Goal: Task Accomplishment & Management: Use online tool/utility

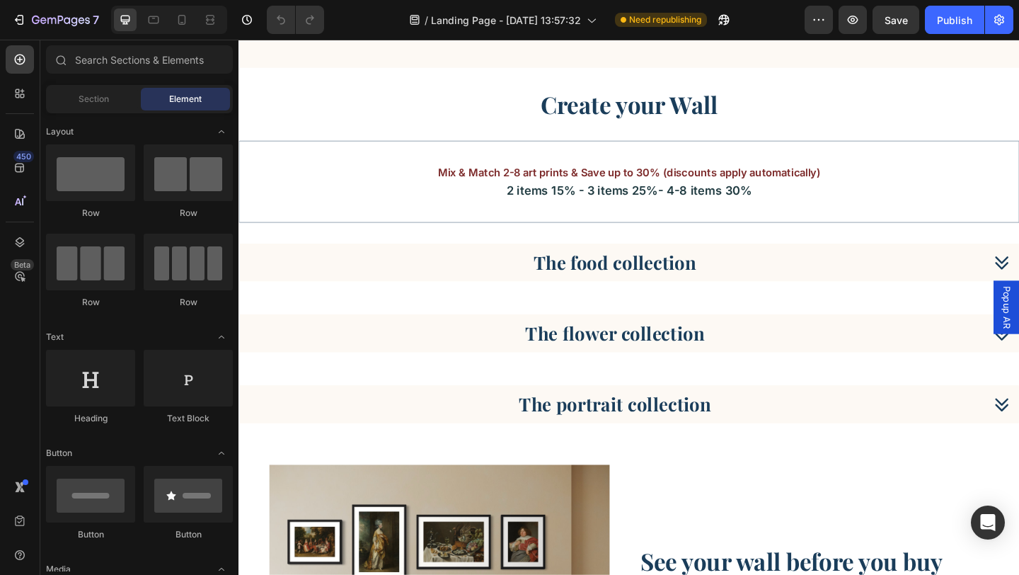
scroll to position [1764, 0]
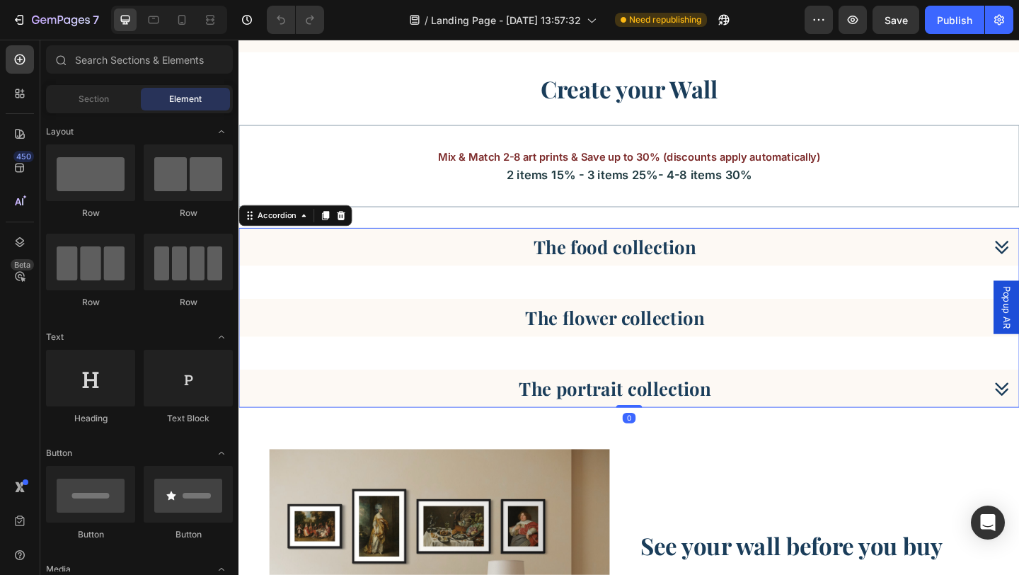
click at [1019, 256] on div "The food collection" at bounding box center [663, 264] width 848 height 41
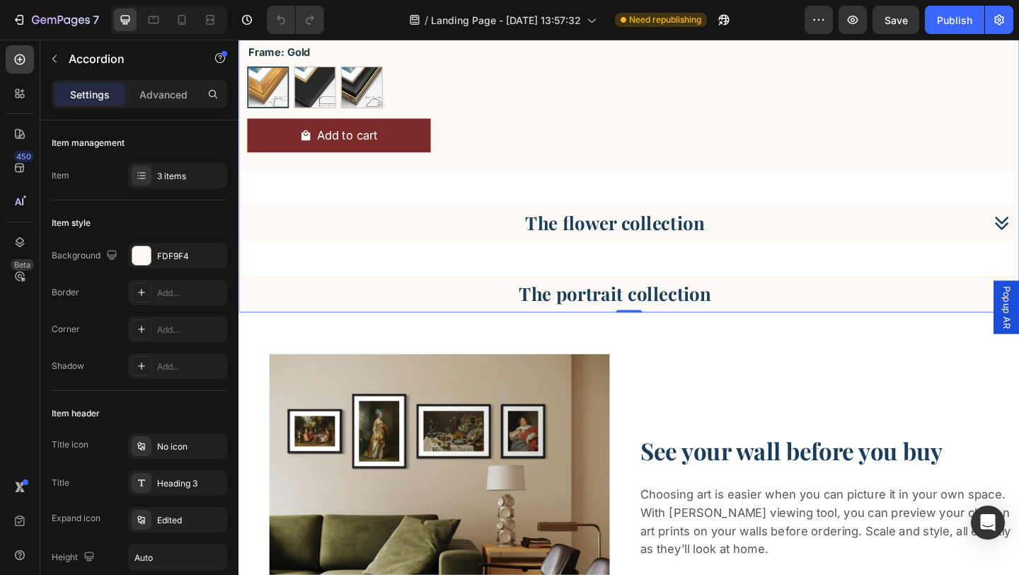
scroll to position [2917, 0]
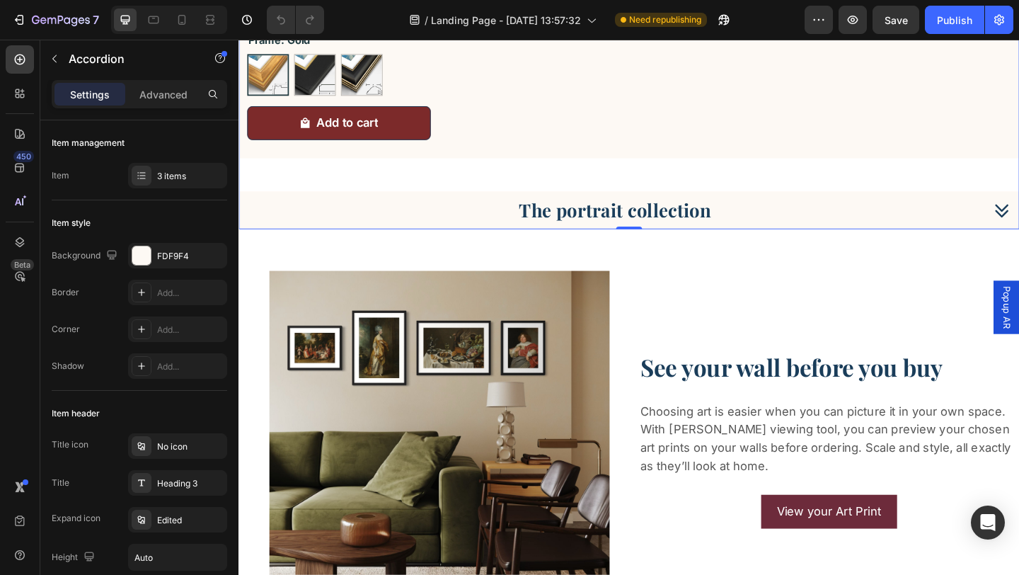
scroll to position [5091, 0]
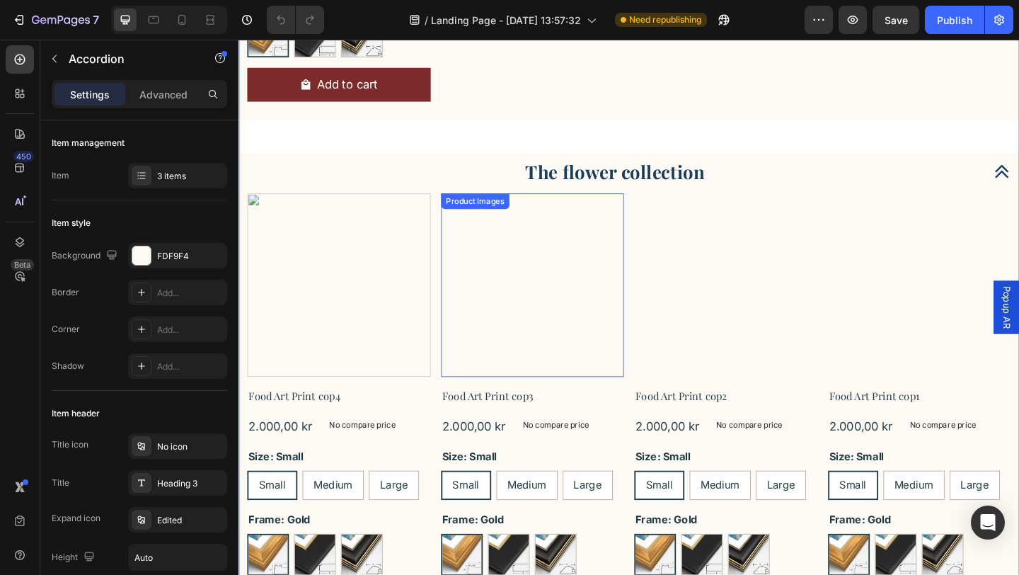
scroll to position [2960, 0]
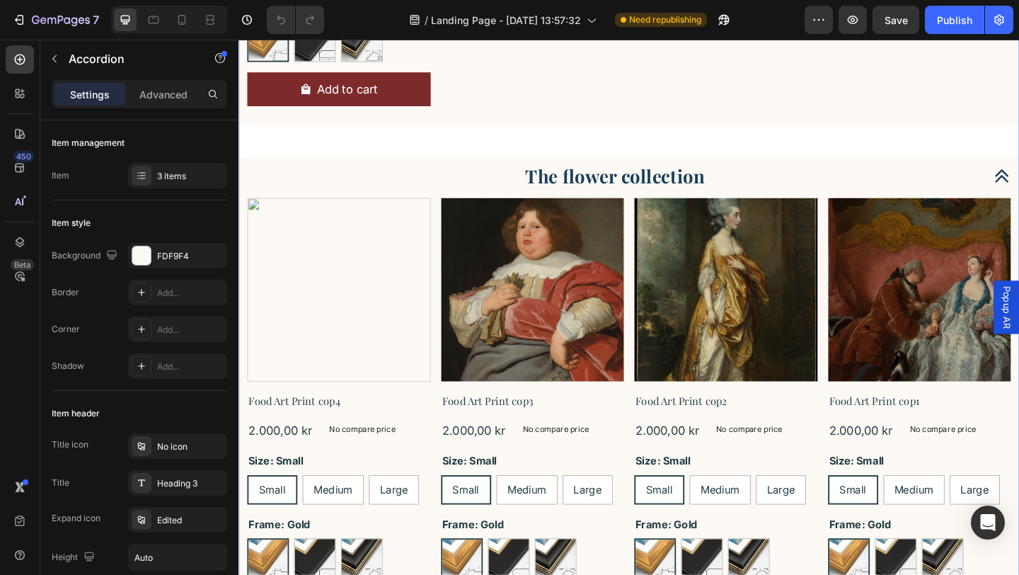
click at [569, 189] on p "The flower collection" at bounding box center [648, 188] width 195 height 25
click at [430, 202] on div "The flower collection" at bounding box center [648, 188] width 800 height 30
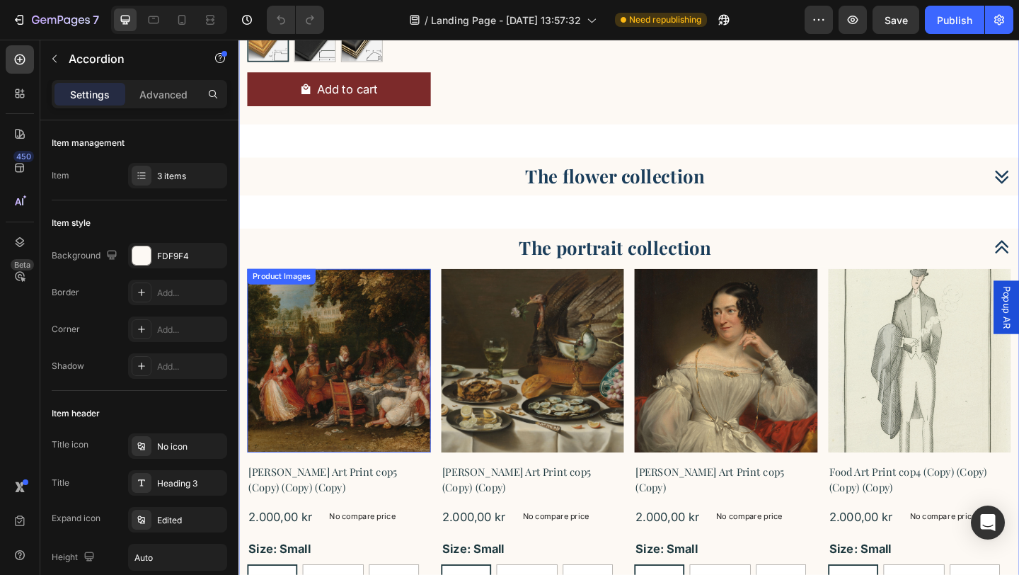
click at [439, 440] on img at bounding box center [348, 389] width 200 height 200
click at [474, 277] on div "The portrait collection" at bounding box center [648, 266] width 800 height 30
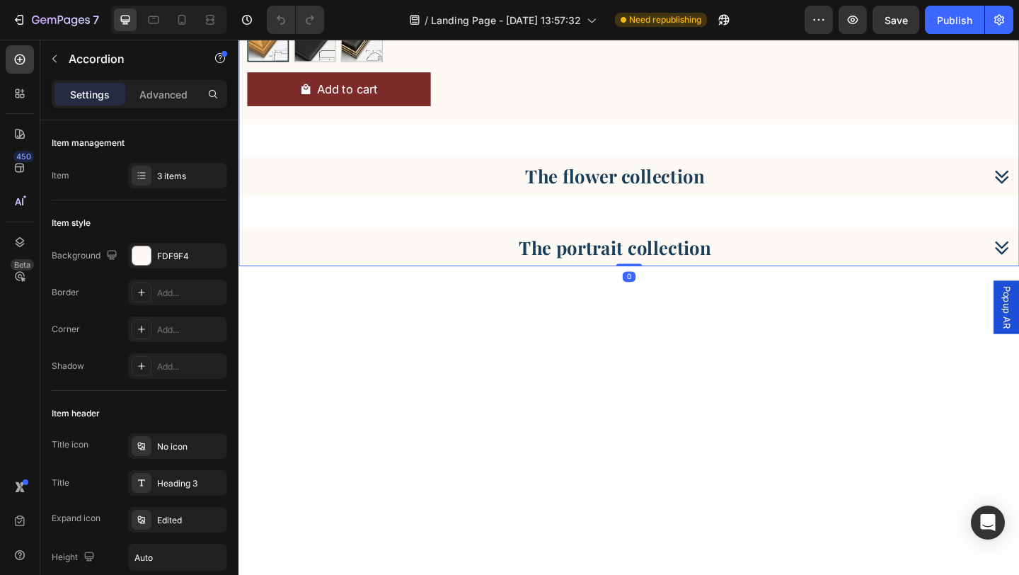
click at [510, 191] on div "The flower collection" at bounding box center [648, 188] width 800 height 30
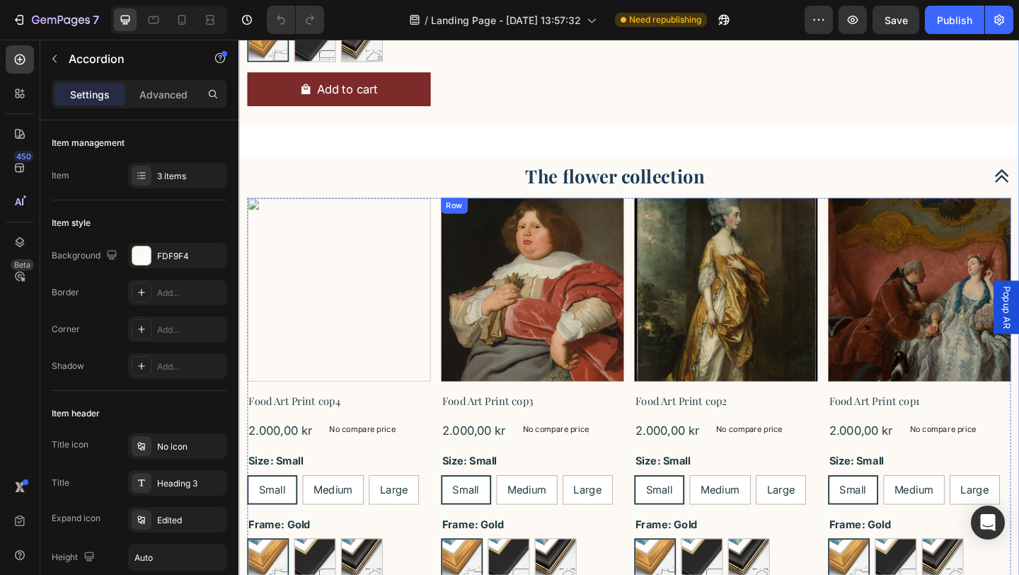
click at [447, 443] on div "Product Images Food Art Print cop3 Product Title 2.000,00 kr Product Price Prod…" at bounding box center [348, 484] width 200 height 544
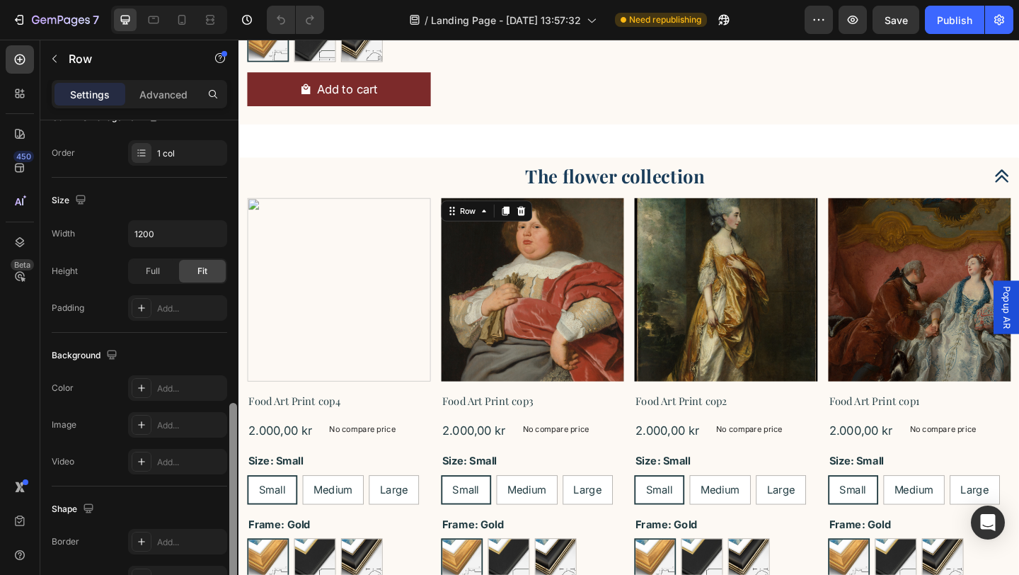
scroll to position [0, 0]
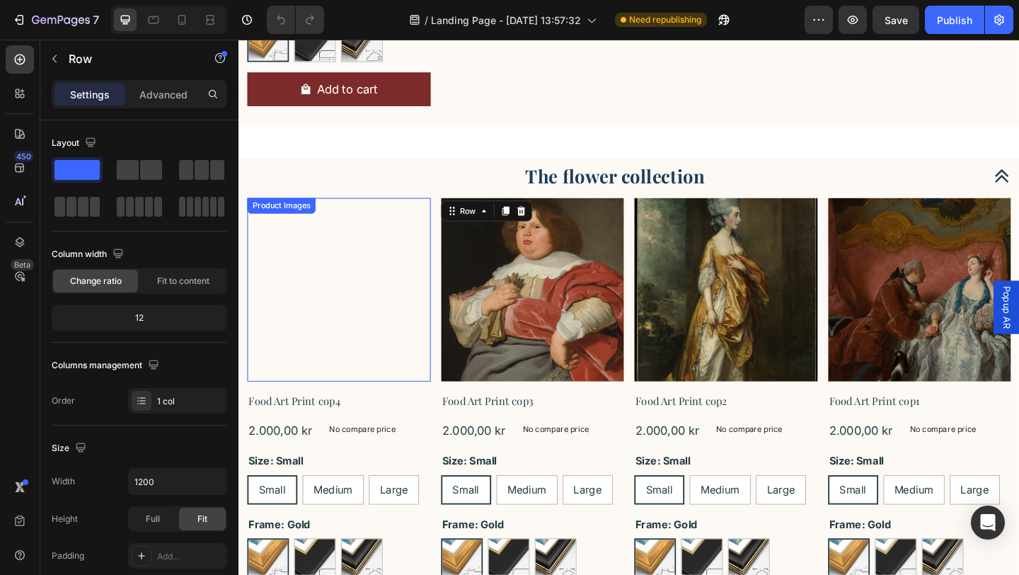
click at [326, 253] on img at bounding box center [348, 312] width 200 height 200
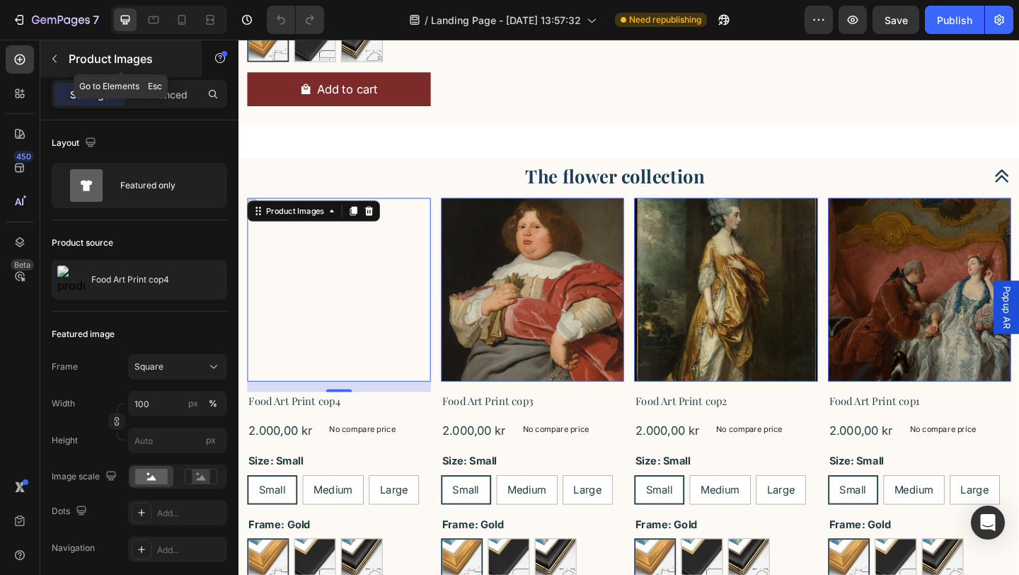
click at [52, 57] on icon "button" at bounding box center [54, 58] width 11 height 11
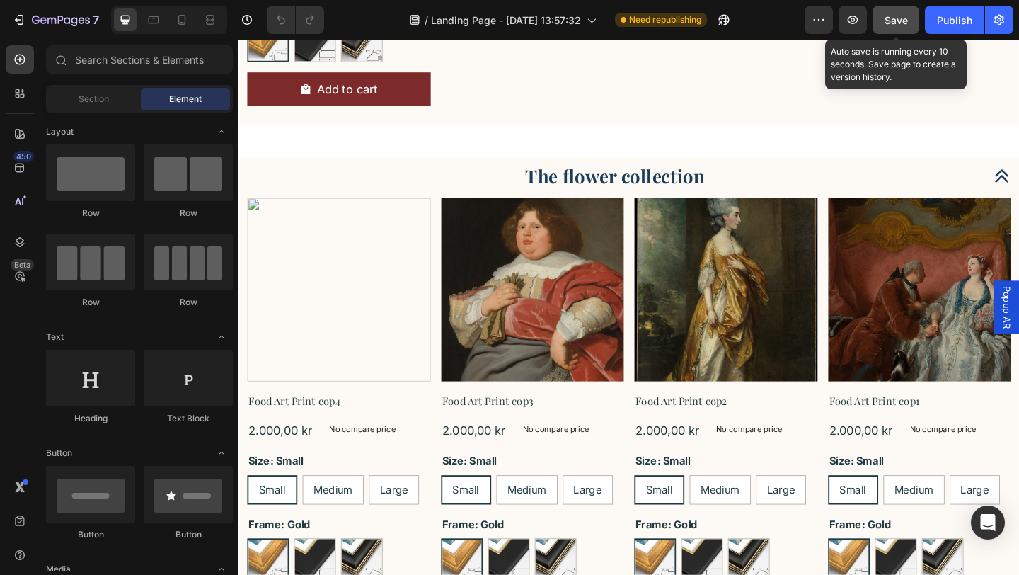
click at [901, 14] on span "Save" at bounding box center [896, 20] width 23 height 12
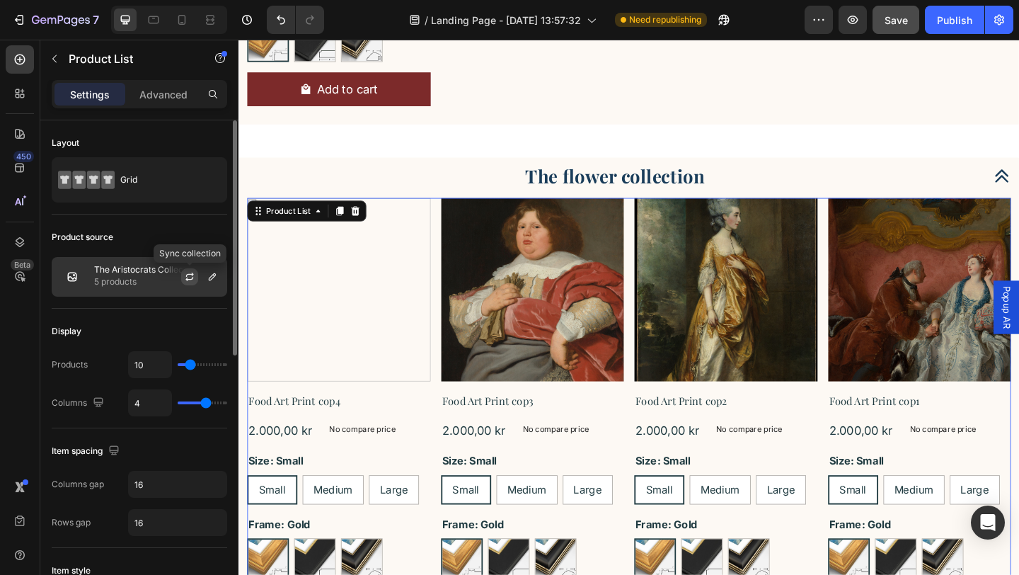
click at [192, 278] on icon "button" at bounding box center [189, 279] width 8 height 4
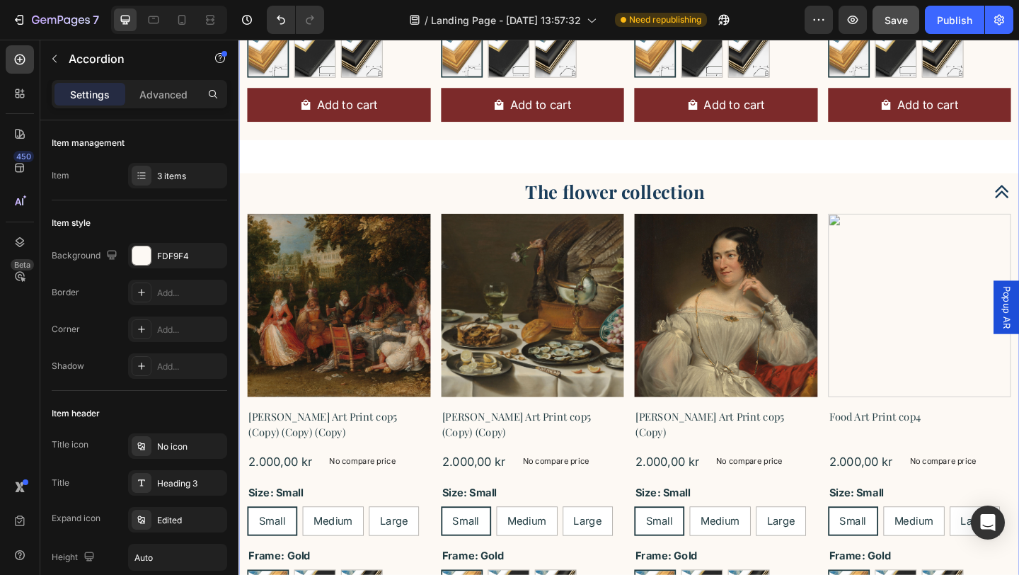
click at [625, 208] on p "The flower collection" at bounding box center [648, 205] width 195 height 25
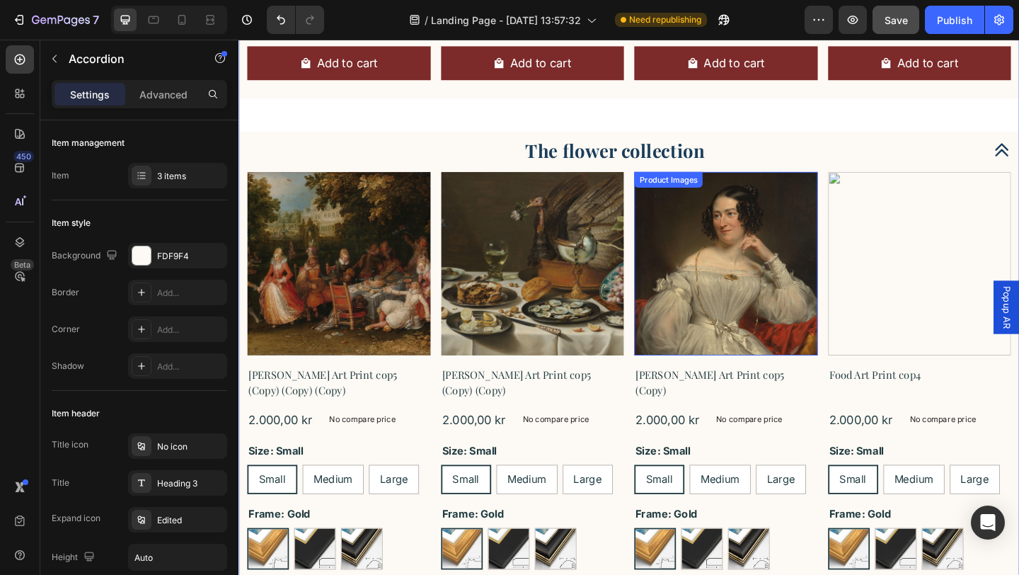
scroll to position [3008, 0]
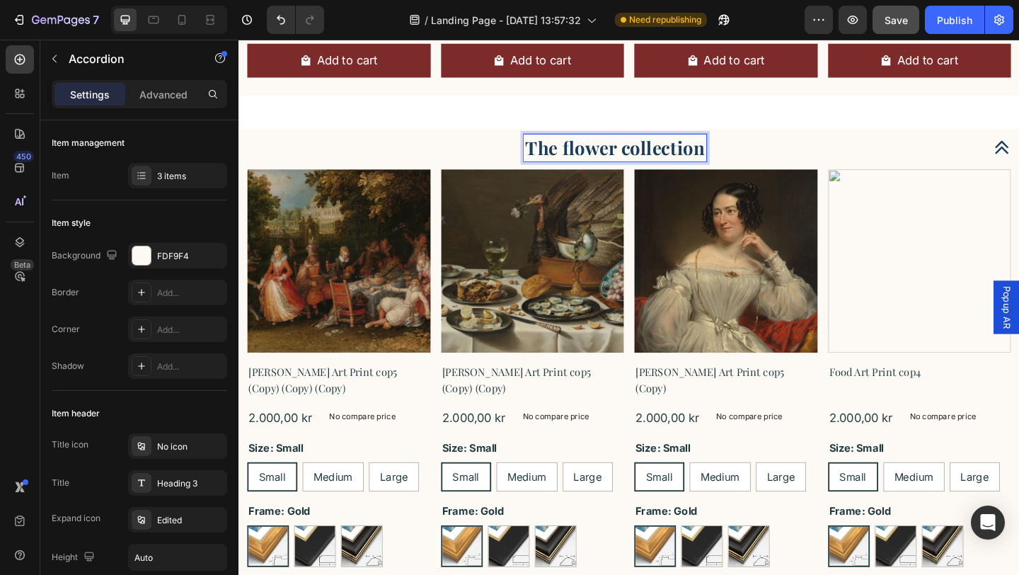
click at [724, 157] on p "The flower collection" at bounding box center [648, 156] width 195 height 25
click at [740, 159] on p "The flower collection" at bounding box center [648, 156] width 195 height 25
radio input "false"
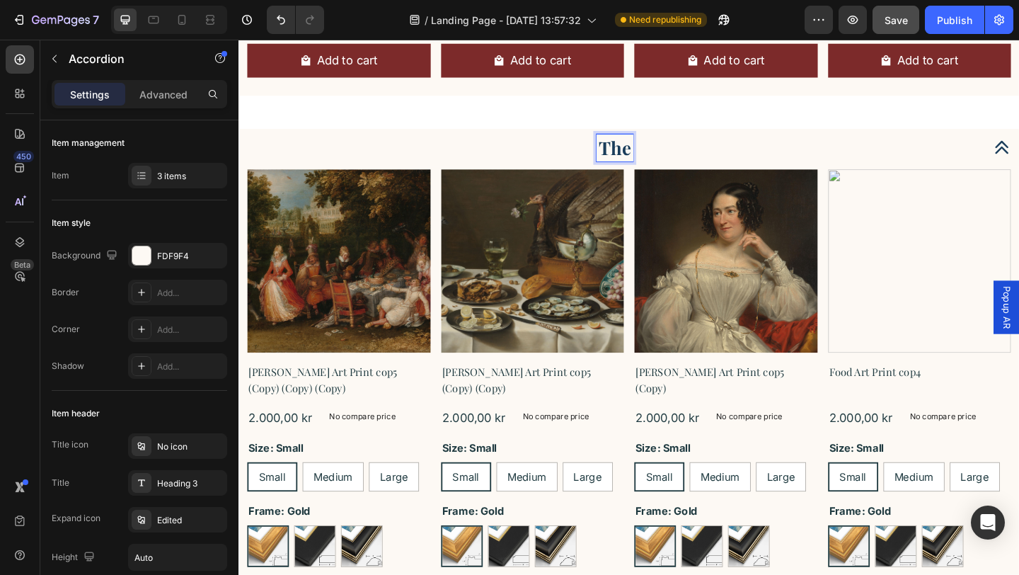
radio input "false"
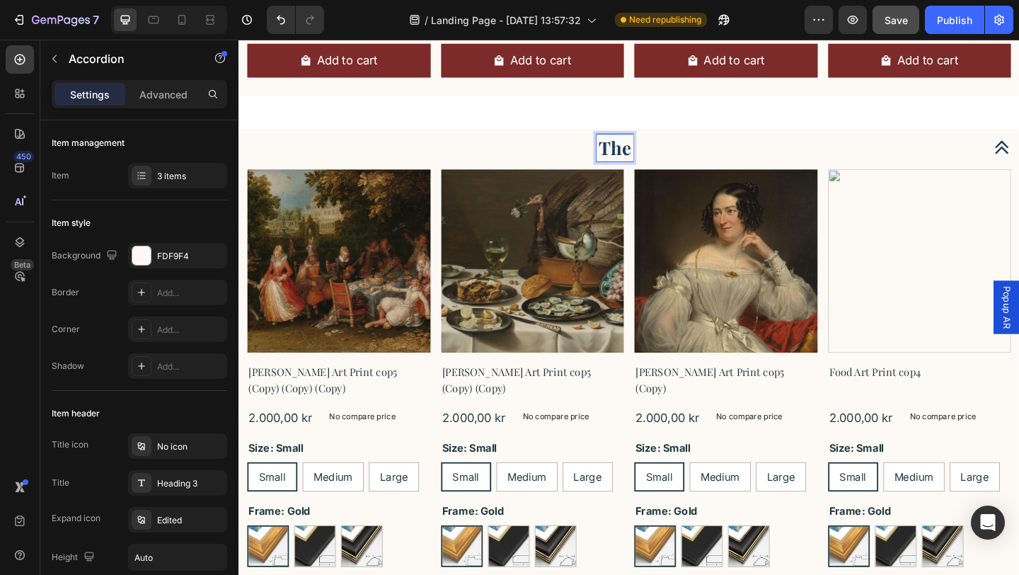
radio input "false"
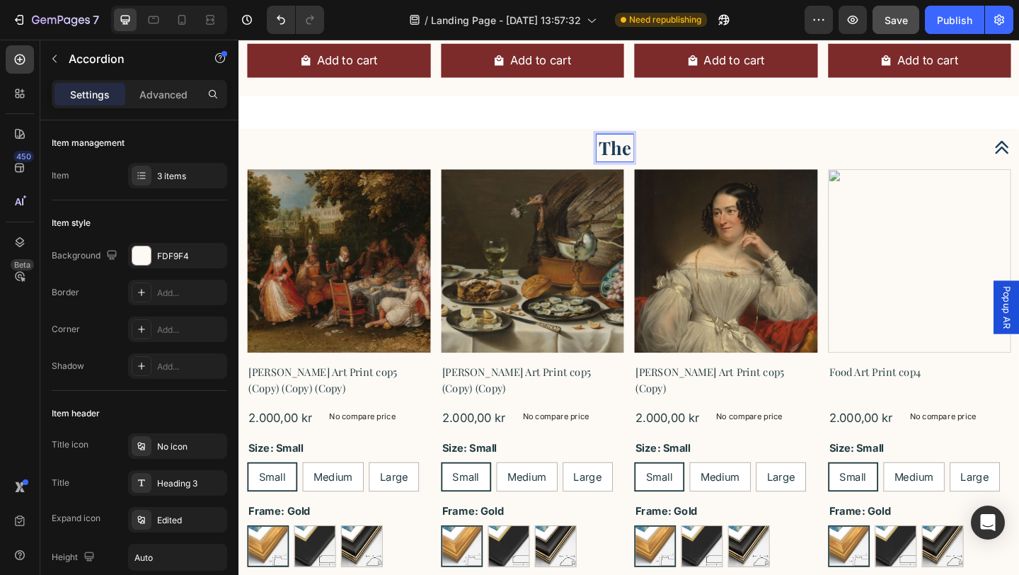
radio input "false"
radio input "true"
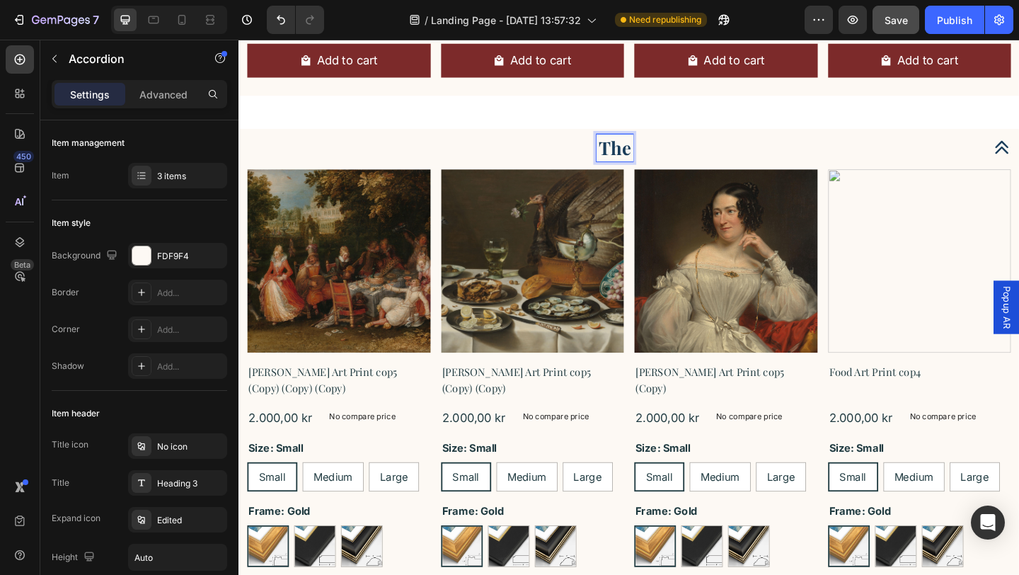
radio input "true"
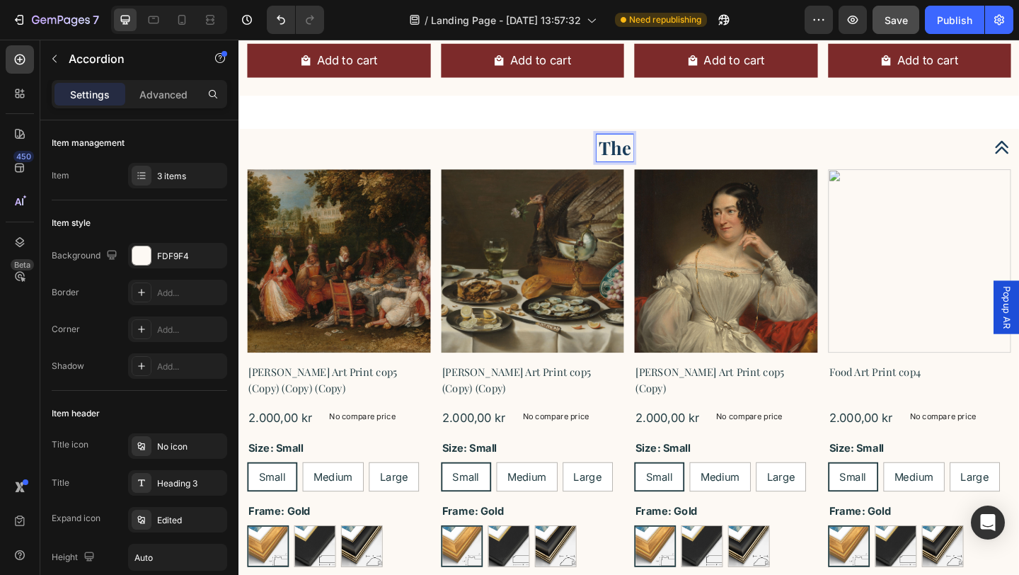
radio input "true"
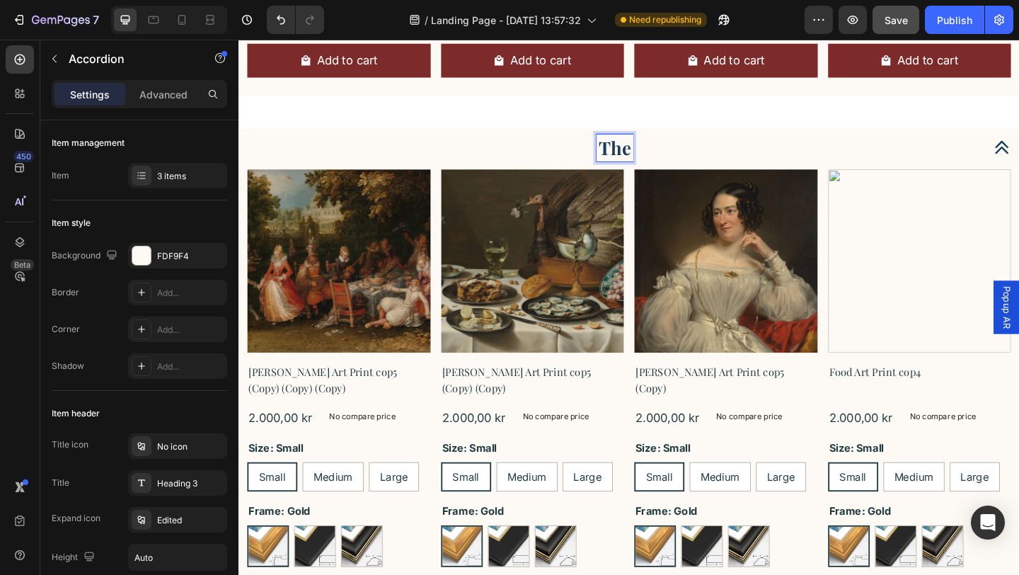
radio input "true"
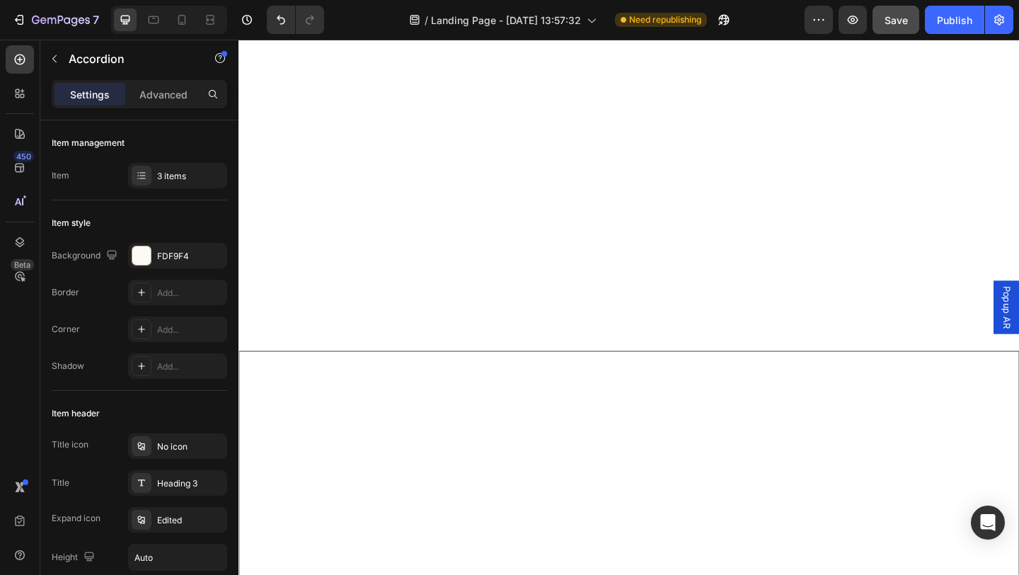
scroll to position [1951, 0]
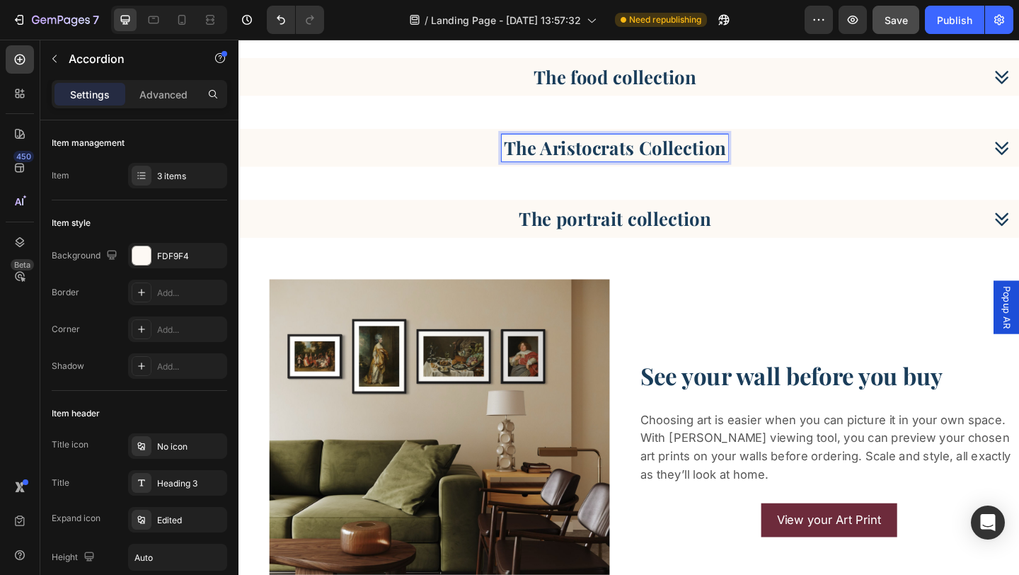
click at [735, 86] on div "The food collection" at bounding box center [647, 80] width 181 height 30
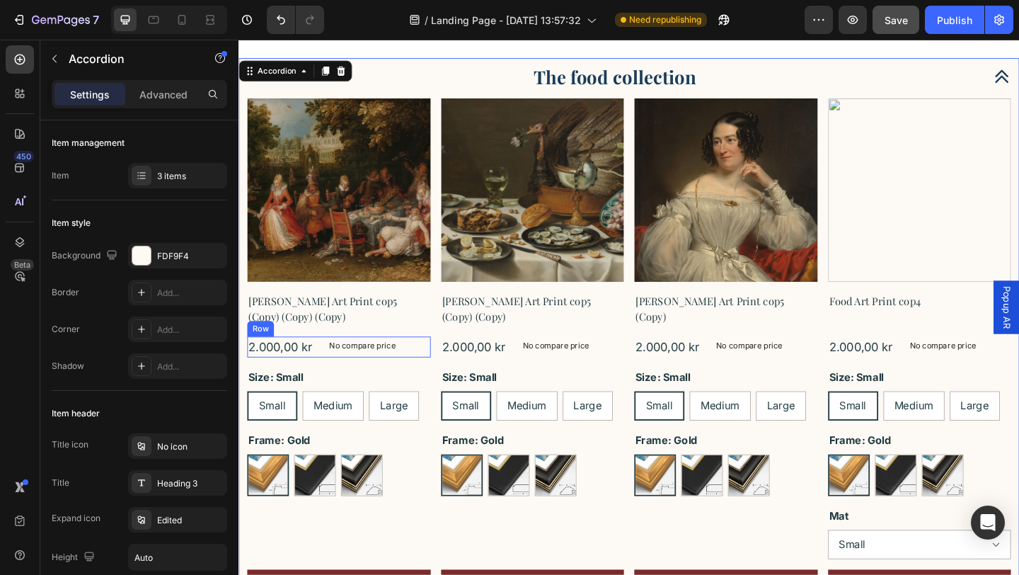
click at [446, 374] on div "2.000,00 kr Product Price Product Price No compare price Product Price Row" at bounding box center [348, 373] width 200 height 23
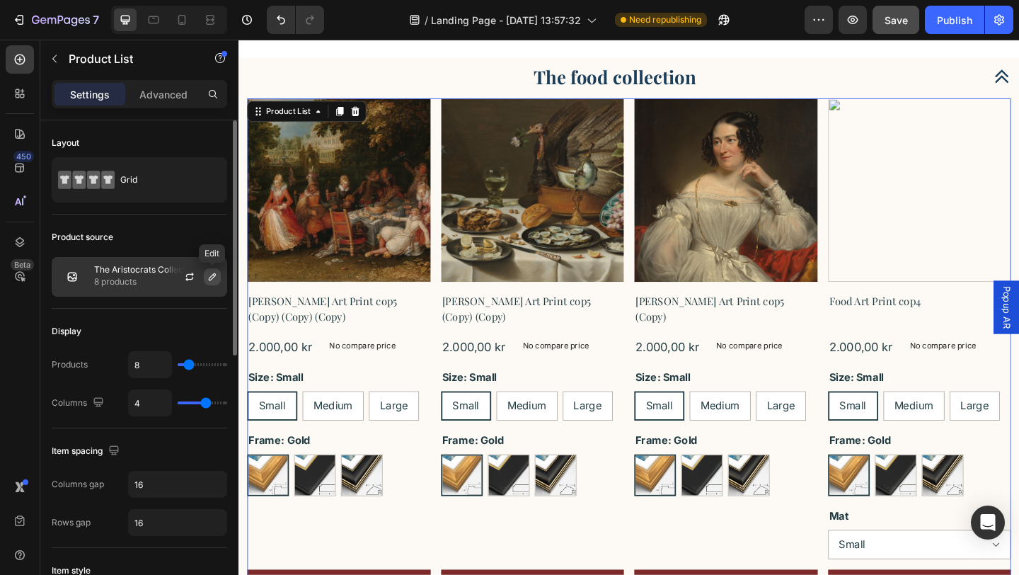
click at [210, 281] on icon "button" at bounding box center [212, 276] width 11 height 11
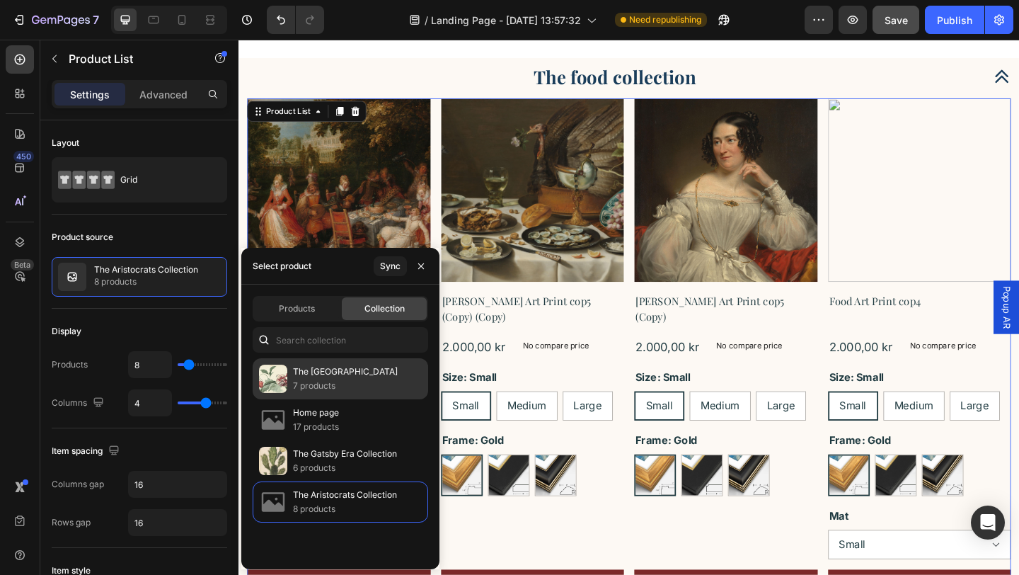
click at [348, 382] on p "7 products" at bounding box center [345, 386] width 105 height 14
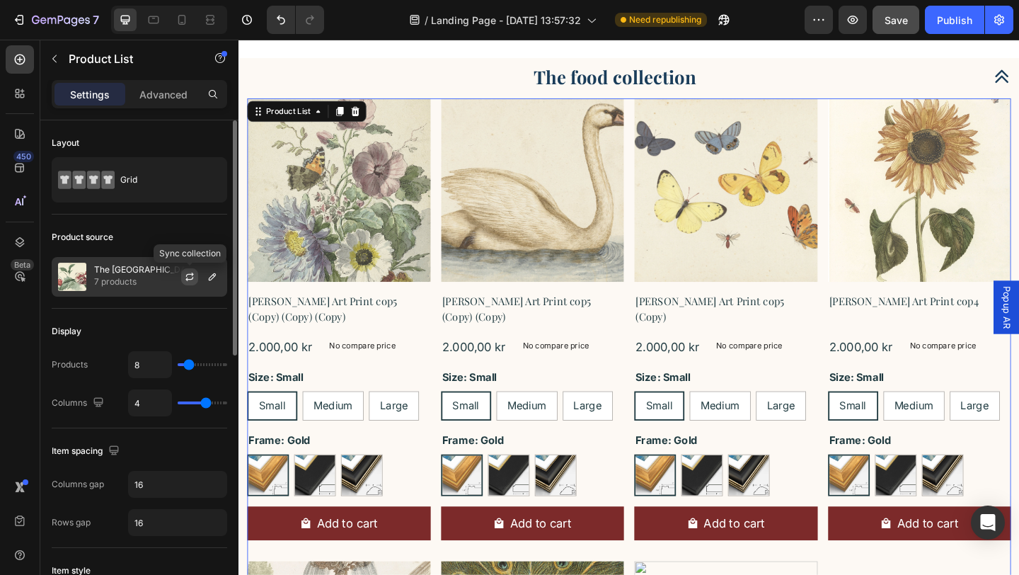
click at [192, 279] on icon "button" at bounding box center [189, 279] width 8 height 4
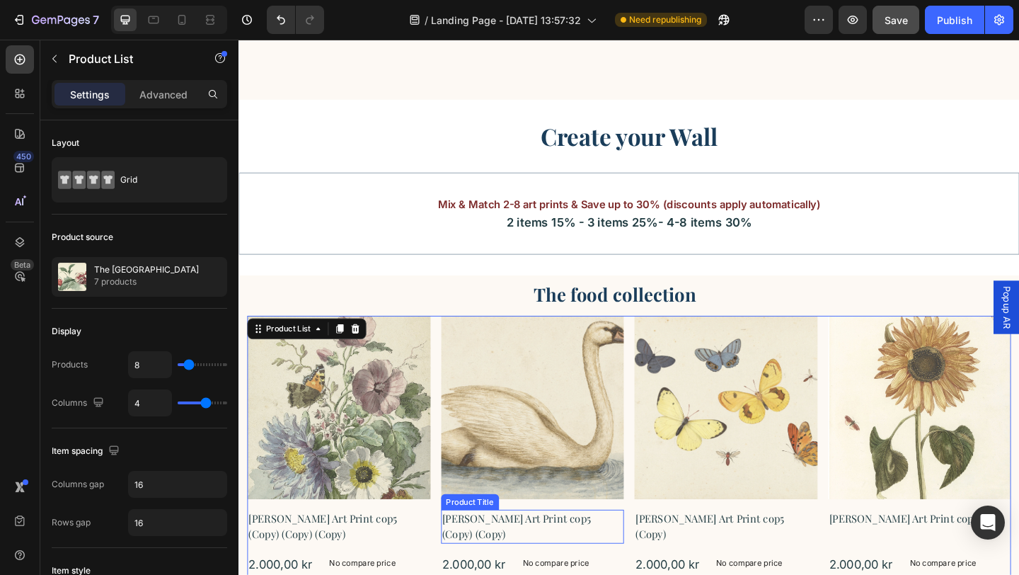
scroll to position [1709, 0]
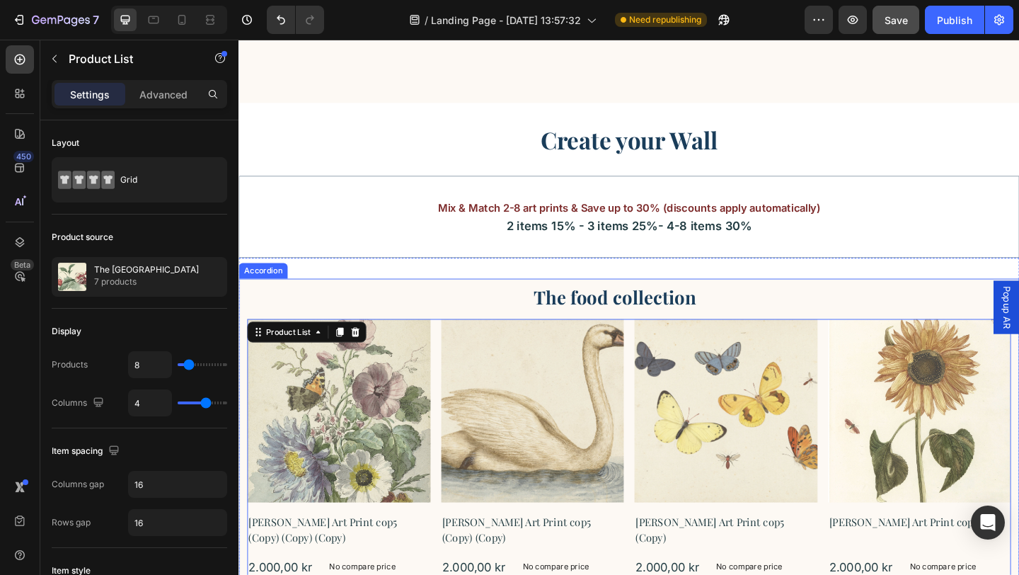
click at [649, 322] on p "The food collection" at bounding box center [647, 319] width 177 height 25
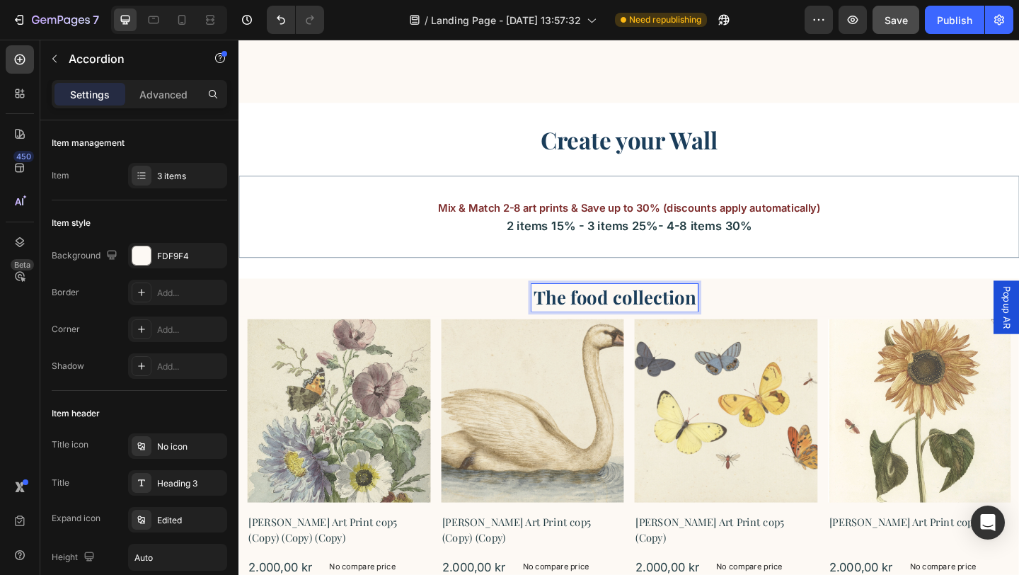
click at [731, 323] on p "The food collection" at bounding box center [647, 319] width 177 height 25
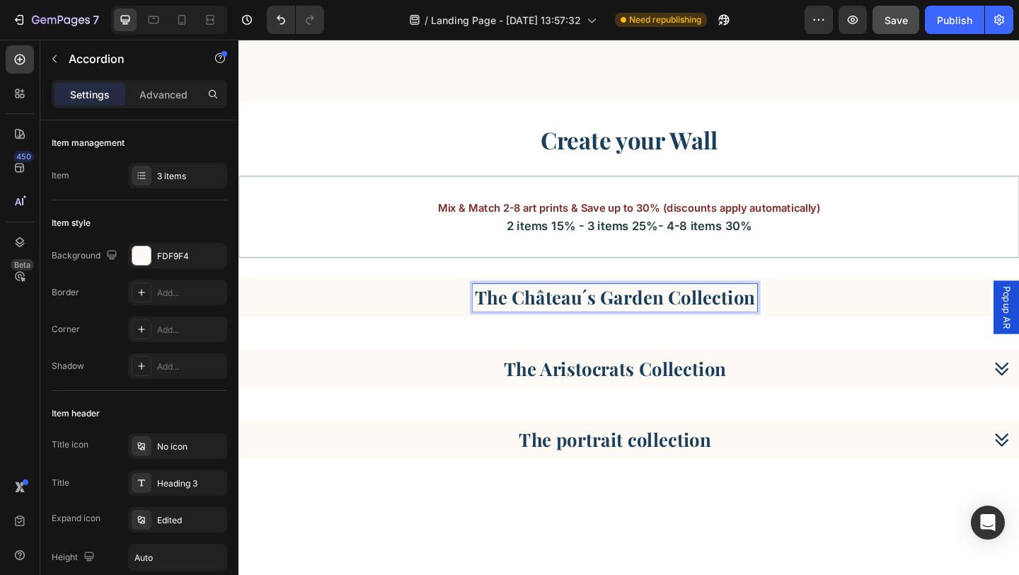
click at [870, 348] on div "The Château´s Garden Collection The Aristocrats Collection The portrait collect…" at bounding box center [663, 396] width 849 height 195
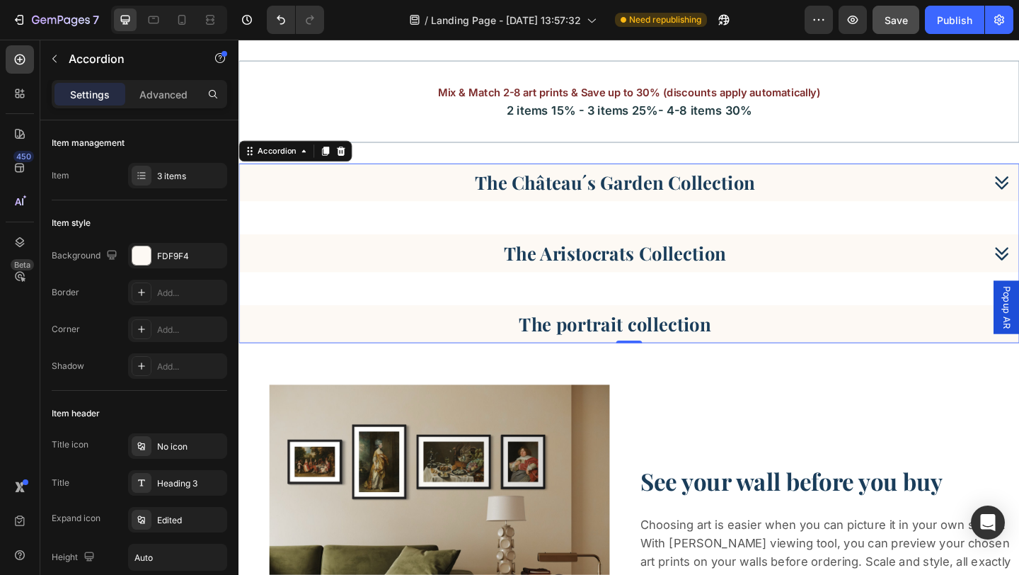
scroll to position [1840, 0]
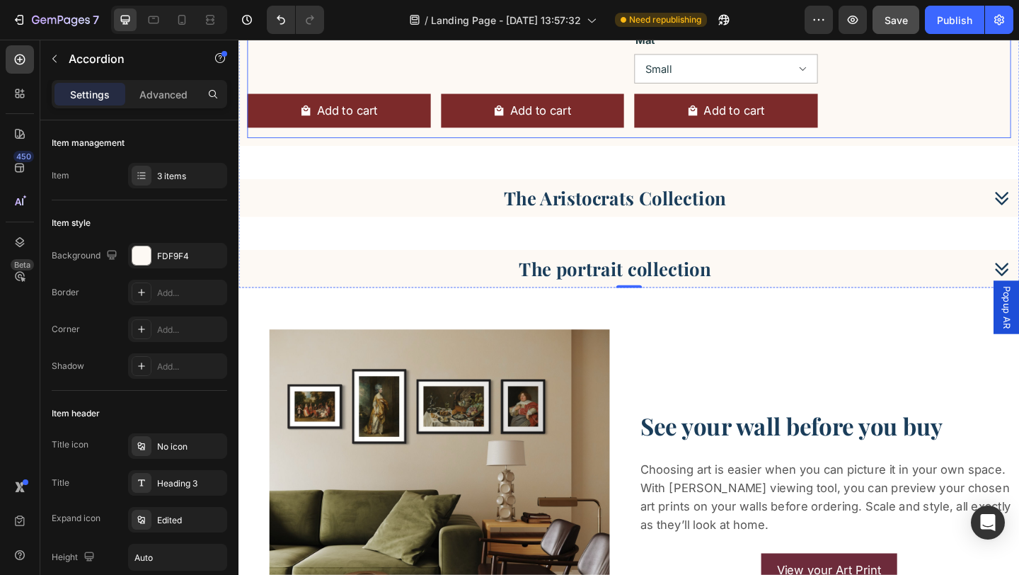
scroll to position [2985, 0]
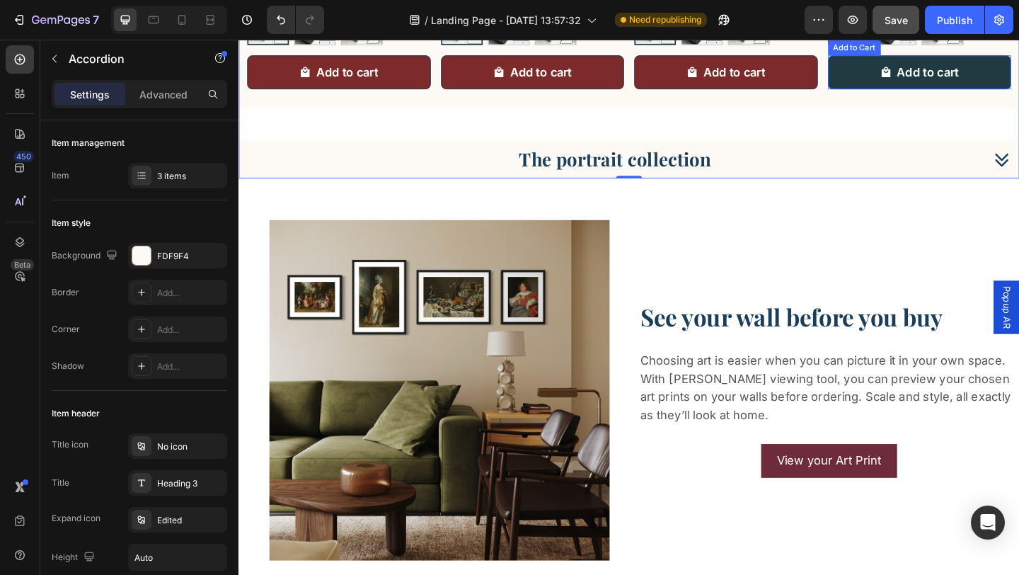
scroll to position [5242, 0]
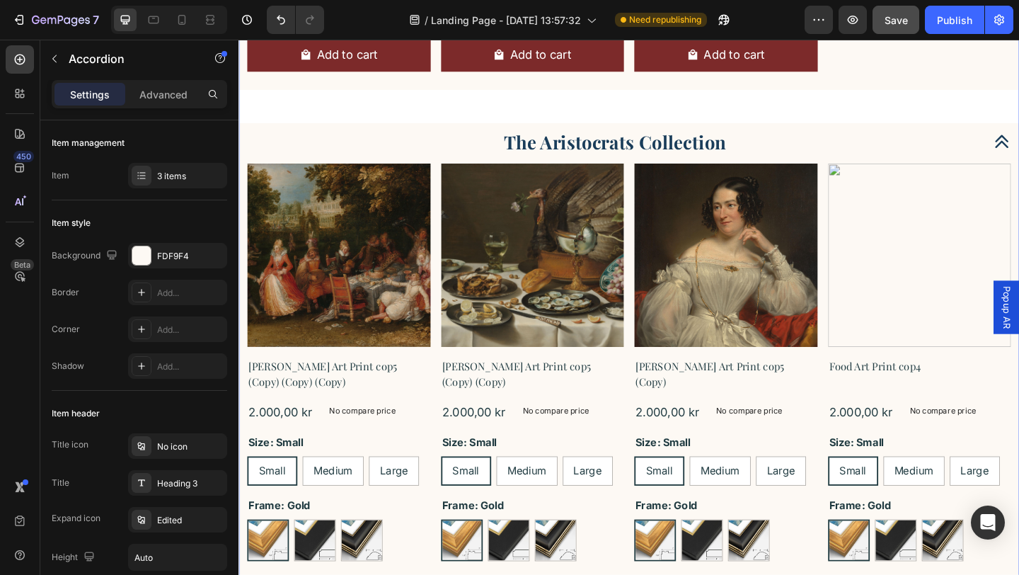
scroll to position [3016, 0]
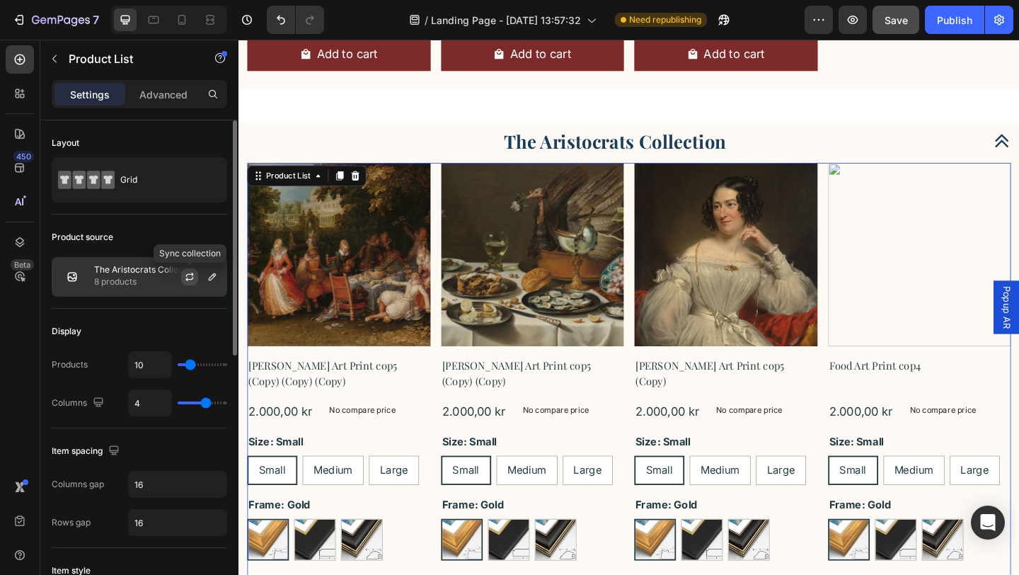
click at [190, 275] on icon "button" at bounding box center [189, 276] width 11 height 11
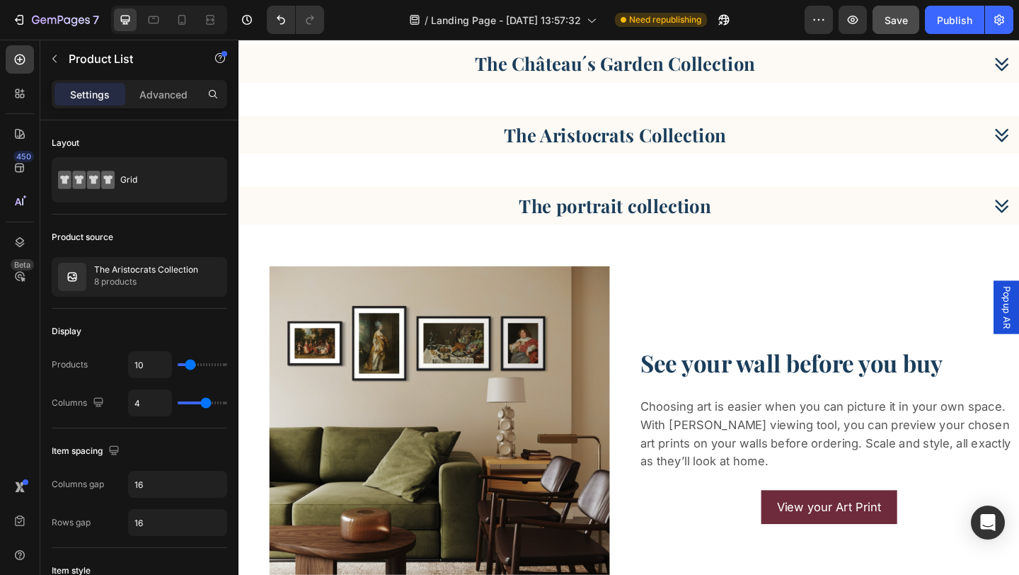
scroll to position [1894, 0]
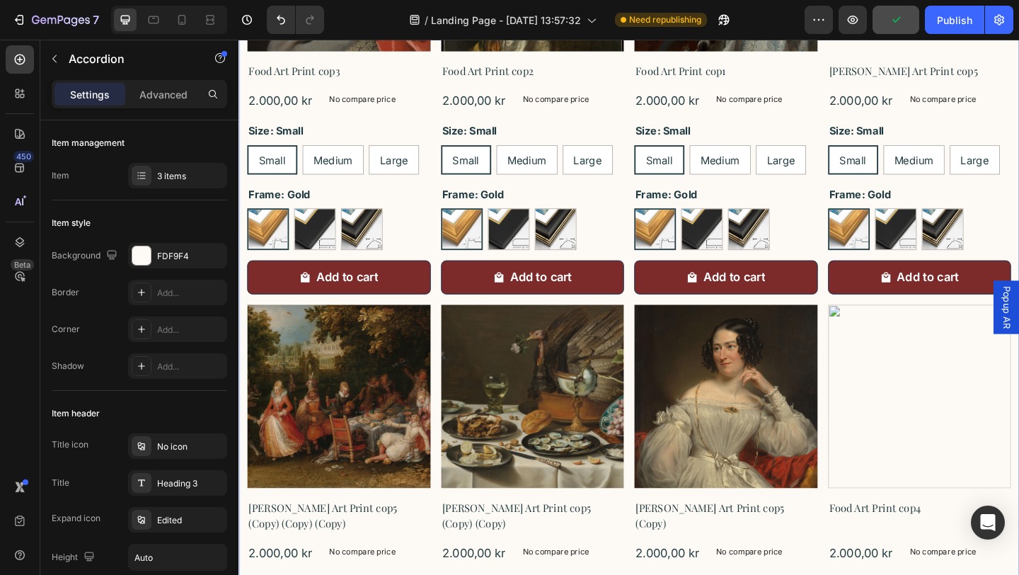
scroll to position [2863, 0]
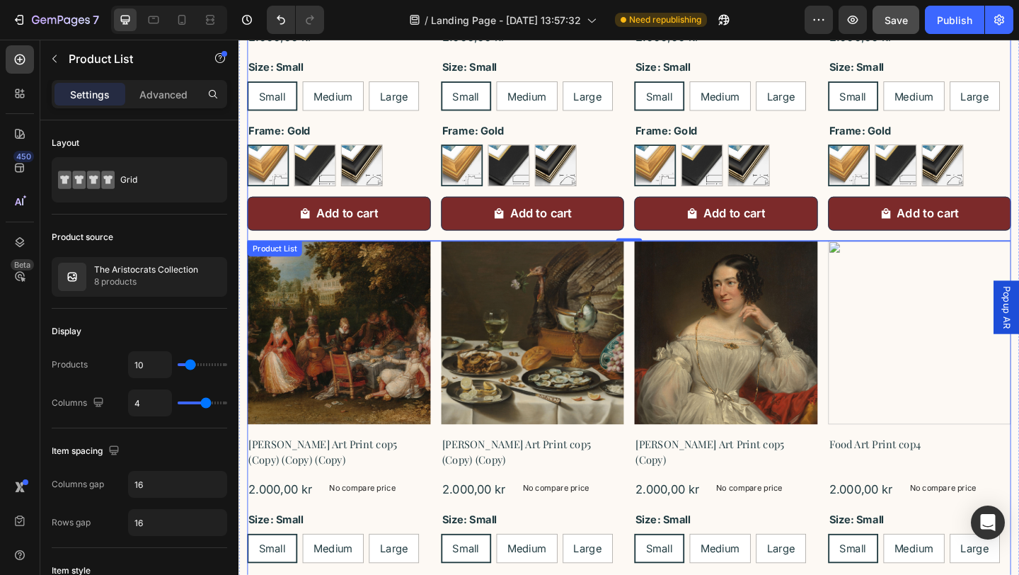
scroll to position [2943, 0]
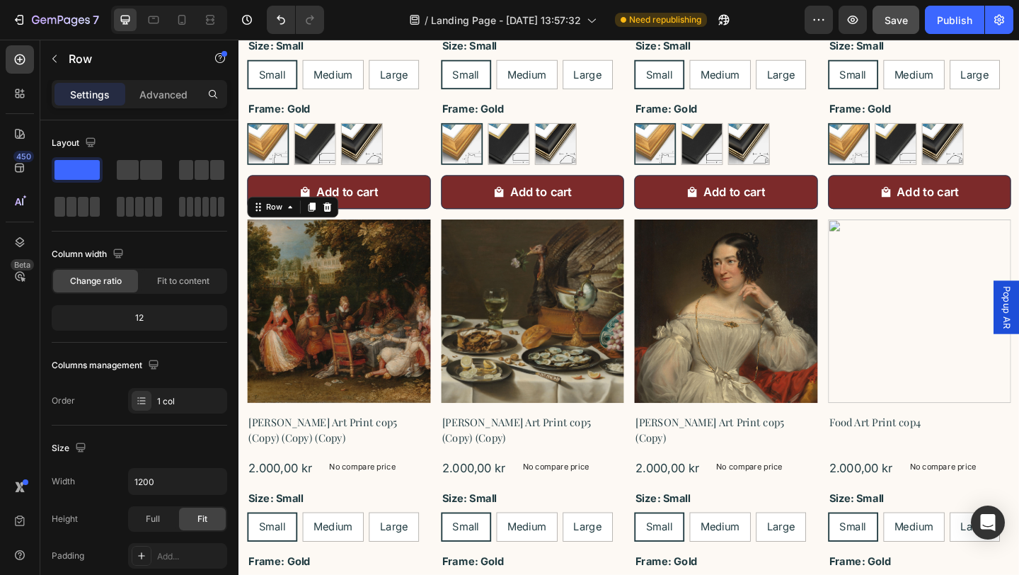
click at [442, 520] on div "Product Images [PERSON_NAME] Art Print cop5 (Copy) (Copy) (Copy) Product Title …" at bounding box center [348, 515] width 200 height 561
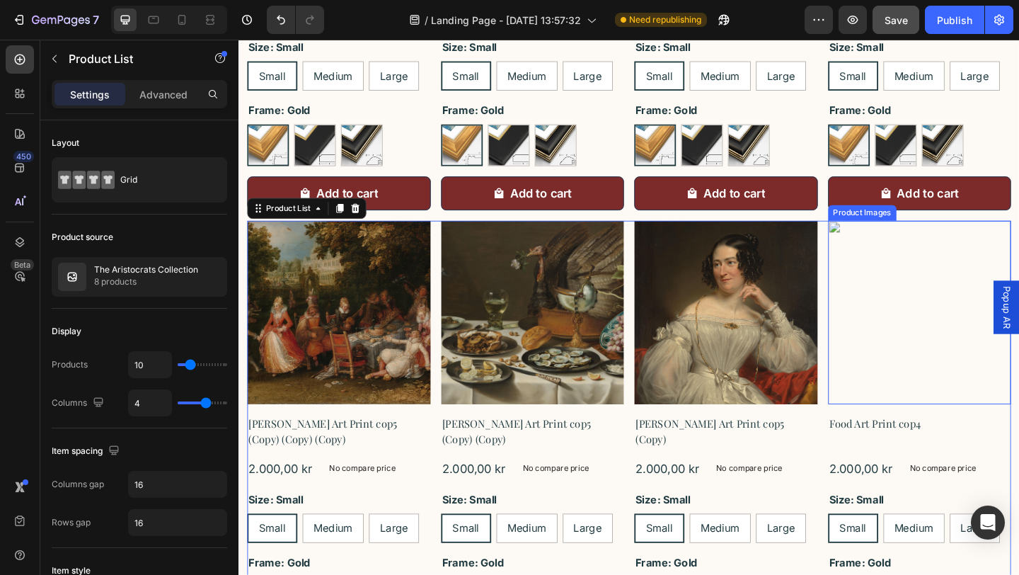
scroll to position [2945, 0]
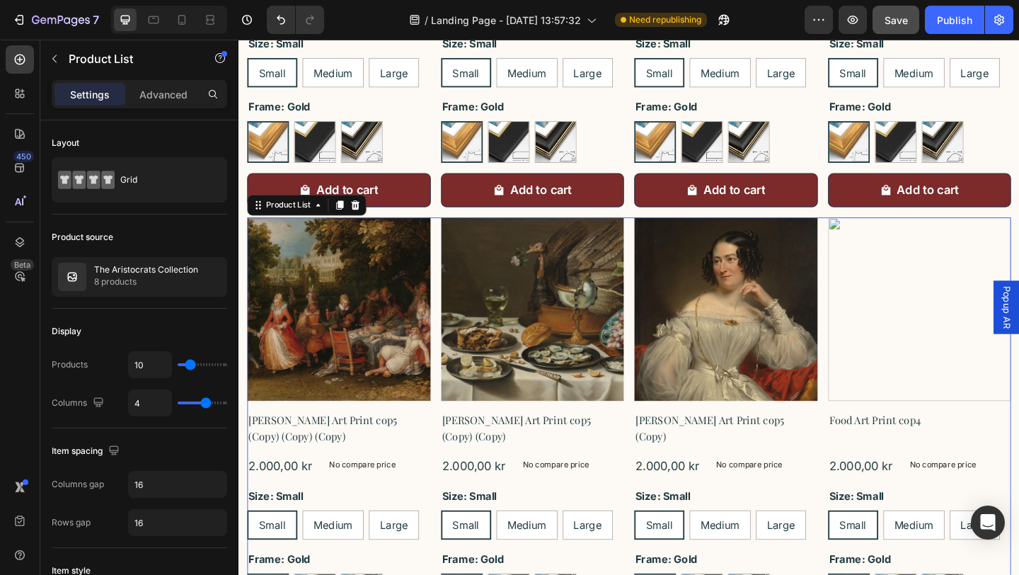
click at [365, 219] on icon at bounding box center [365, 219] width 9 height 10
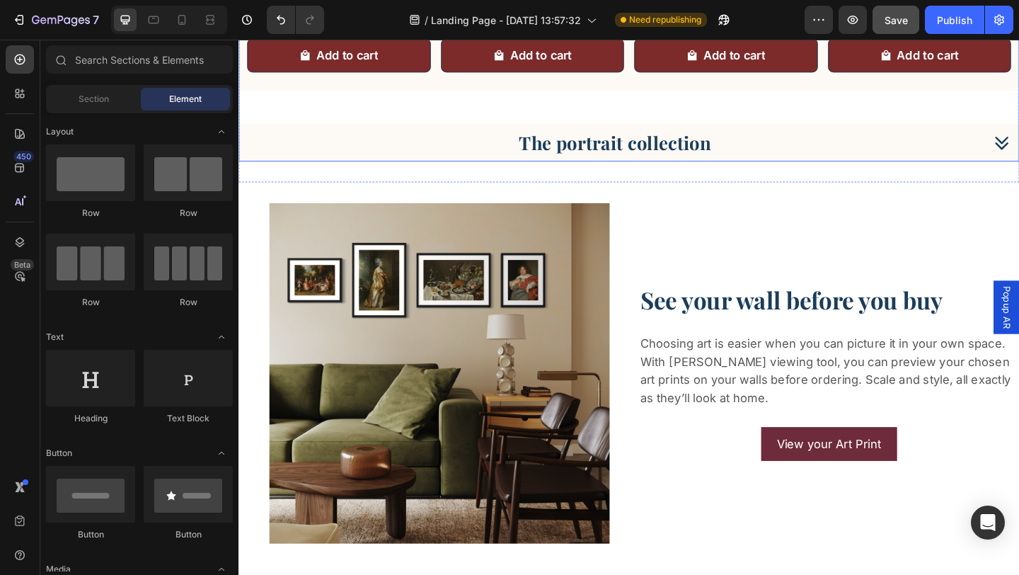
scroll to position [3092, 0]
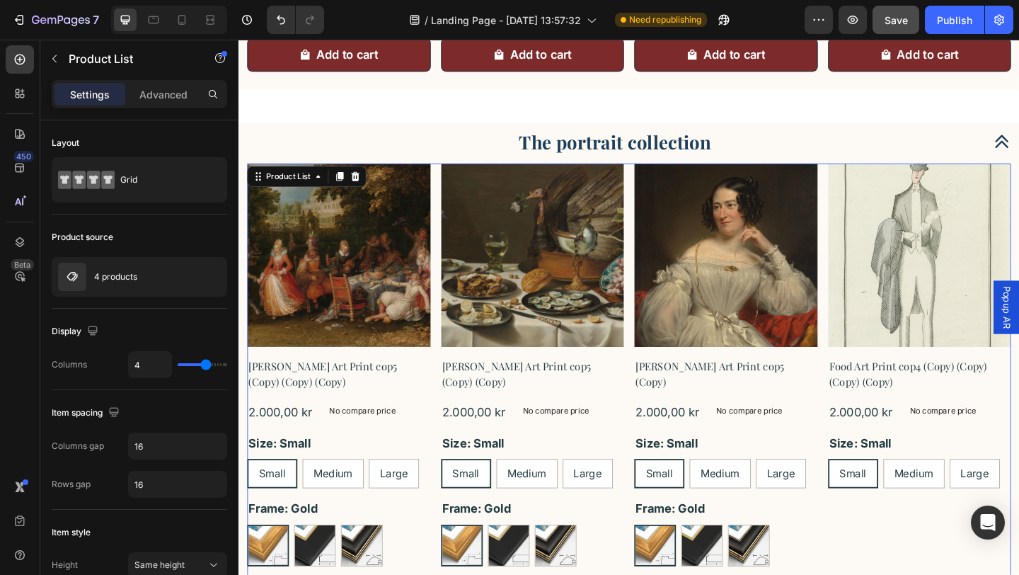
click at [453, 410] on div "Product Images [PERSON_NAME] Art Print cop5 (Copy) (Copy) (Copy) Product Title …" at bounding box center [663, 423] width 831 height 498
click at [453, 351] on div "Product Images [PERSON_NAME] Art Print cop5 (Copy) (Copy) (Copy) Product Title …" at bounding box center [663, 423] width 831 height 498
click at [454, 290] on div "Product Images [PERSON_NAME] Art Print cop5 (Copy) (Copy) (Copy) Product Title …" at bounding box center [663, 423] width 831 height 498
click at [450, 565] on div "Product Images [PERSON_NAME] Art Print cop5 (Copy) (Copy) (Copy) Product Title …" at bounding box center [663, 423] width 831 height 498
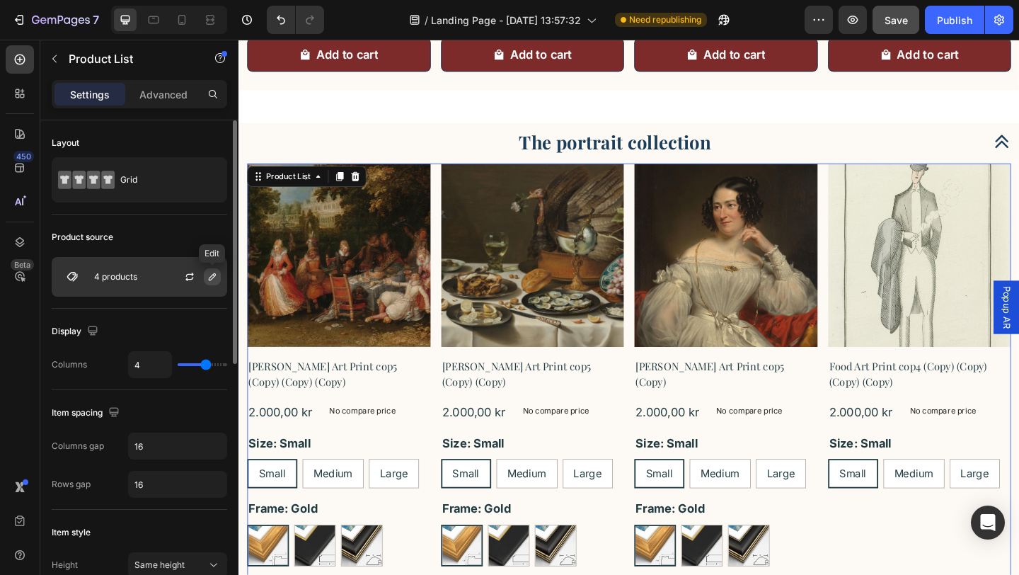
click at [211, 279] on icon "button" at bounding box center [212, 276] width 7 height 7
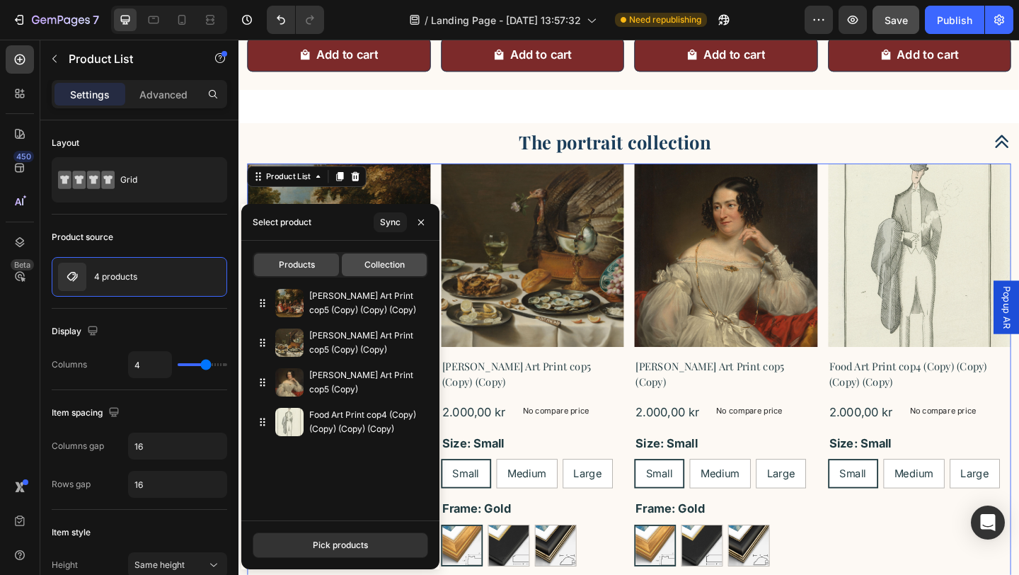
click at [374, 273] on div "Collection" at bounding box center [384, 264] width 85 height 23
type input "10"
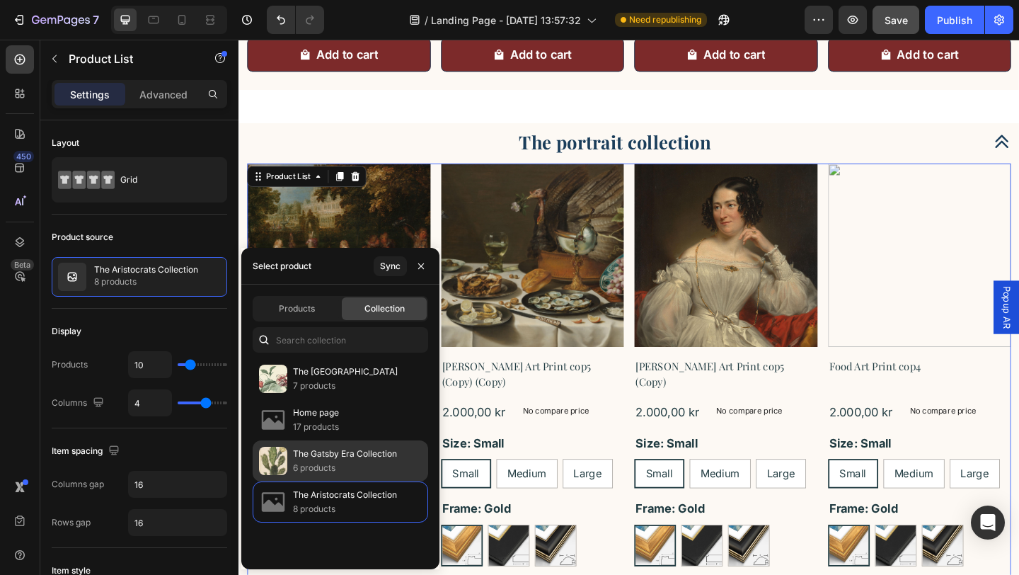
click at [385, 453] on p "The Gatsby Era Collection" at bounding box center [345, 454] width 104 height 14
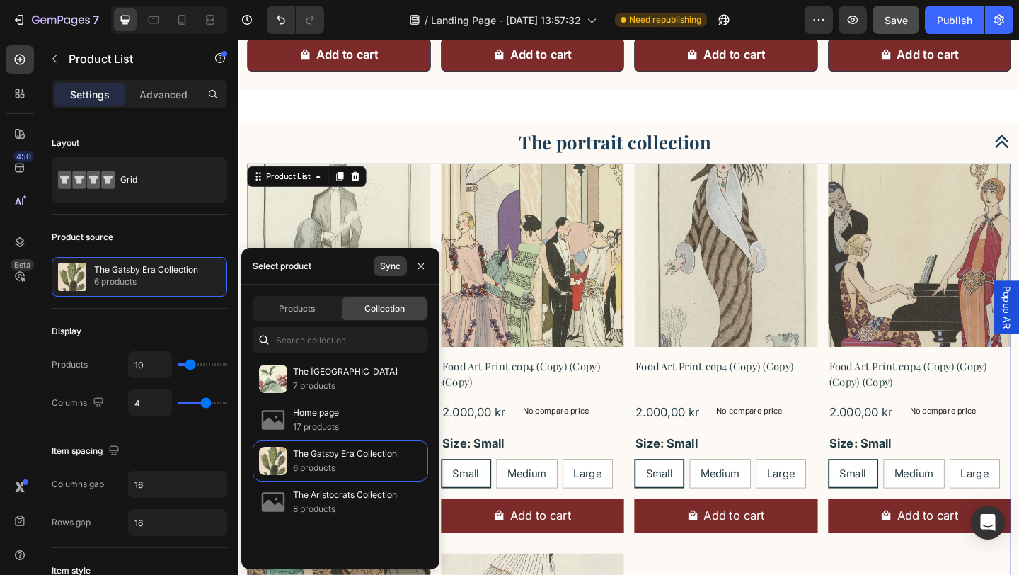
click at [397, 271] on div "Sync" at bounding box center [390, 266] width 21 height 13
click at [423, 266] on icon "button" at bounding box center [421, 266] width 11 height 11
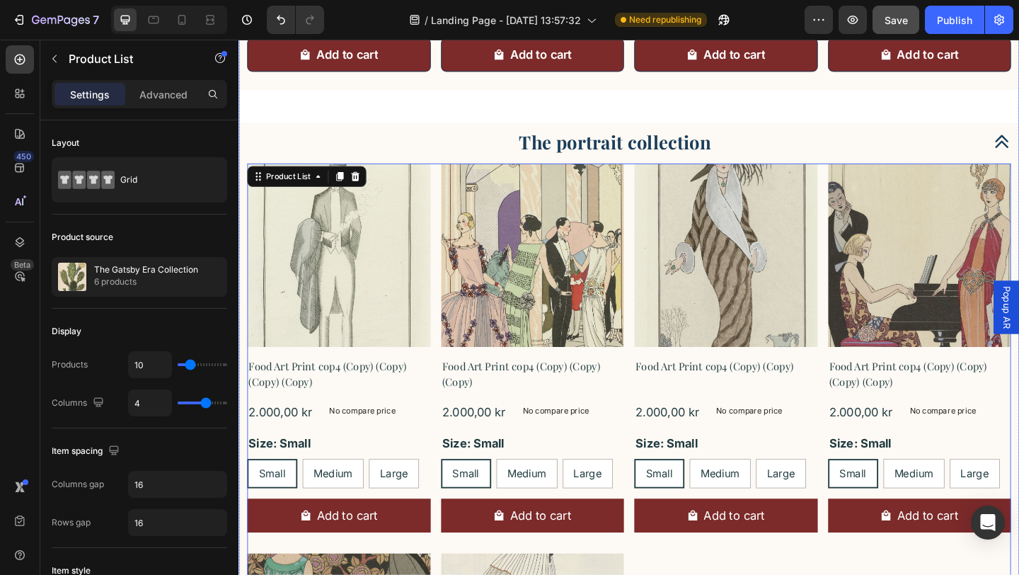
click at [674, 154] on p "The portrait collection" at bounding box center [648, 150] width 209 height 25
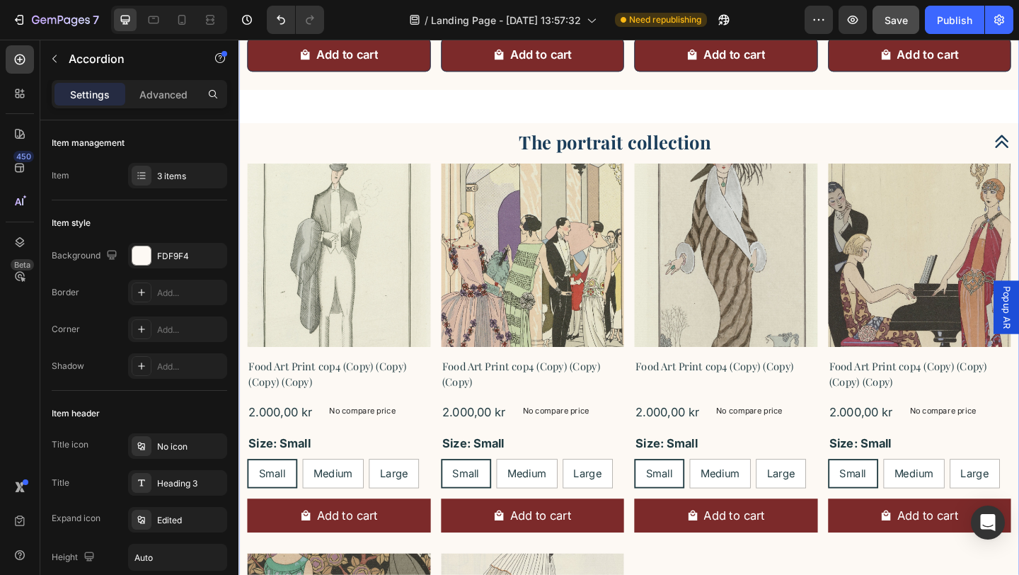
click at [740, 151] on p "The portrait collection" at bounding box center [648, 150] width 209 height 25
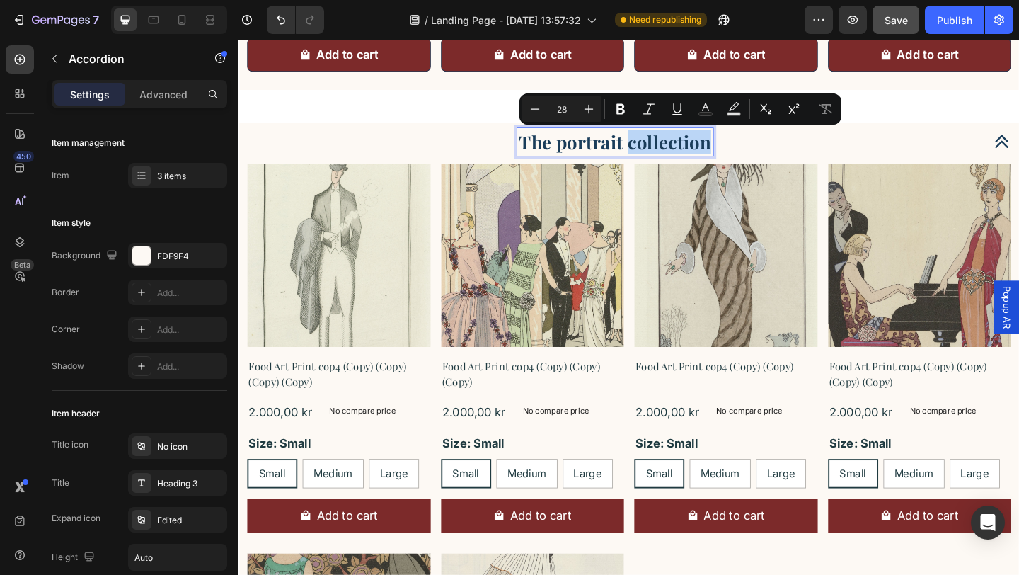
click at [748, 154] on p "The portrait collection" at bounding box center [648, 150] width 209 height 25
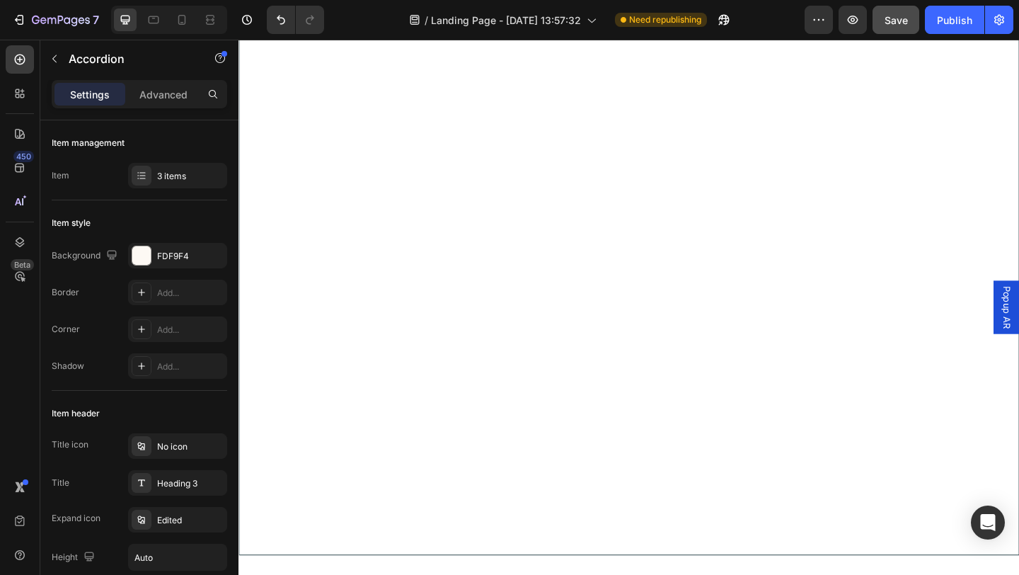
scroll to position [2034, 0]
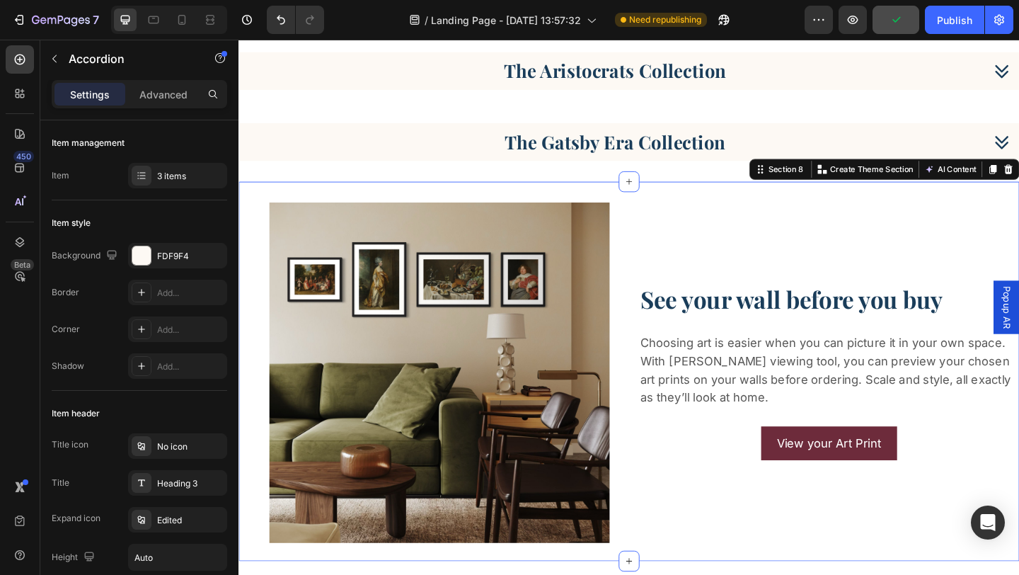
click at [881, 200] on div "See your wall before you buy Heading Choosing art is easier when you can pictur…" at bounding box center [881, 400] width 414 height 413
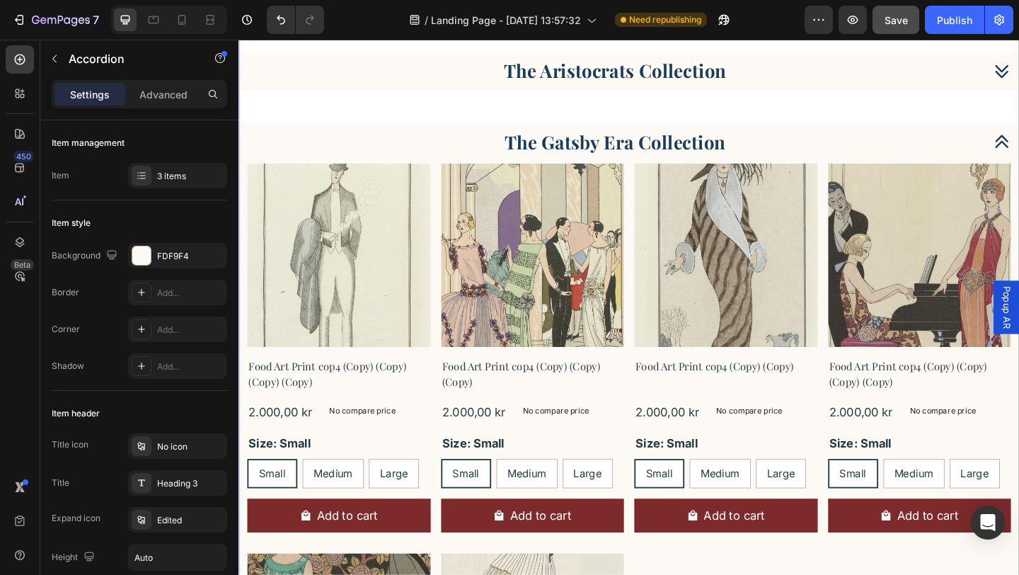
click at [1019, 140] on div "The Gatsby Era Collection" at bounding box center [663, 150] width 848 height 41
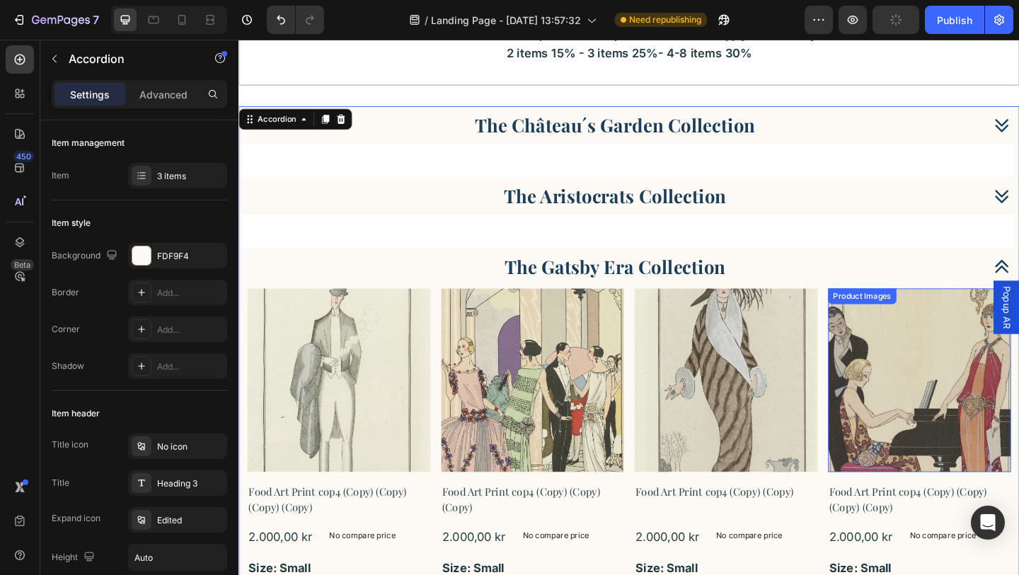
scroll to position [1862, 0]
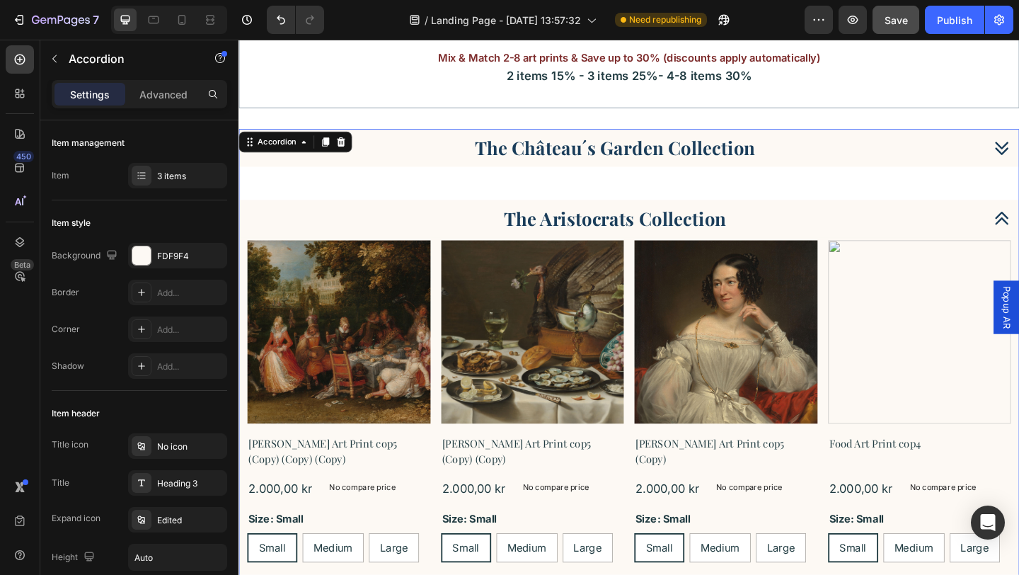
scroll to position [1870, 0]
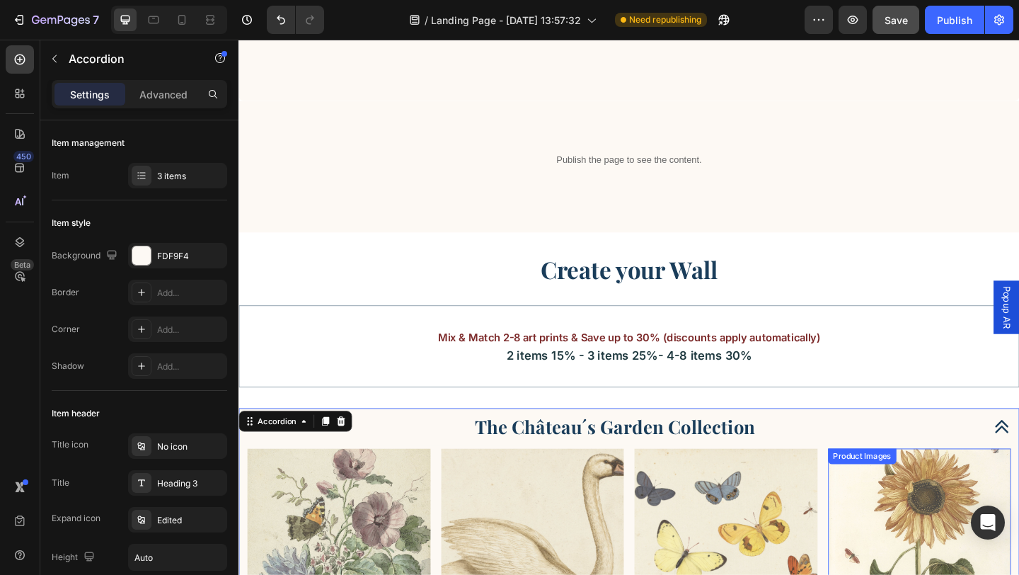
scroll to position [1453, 0]
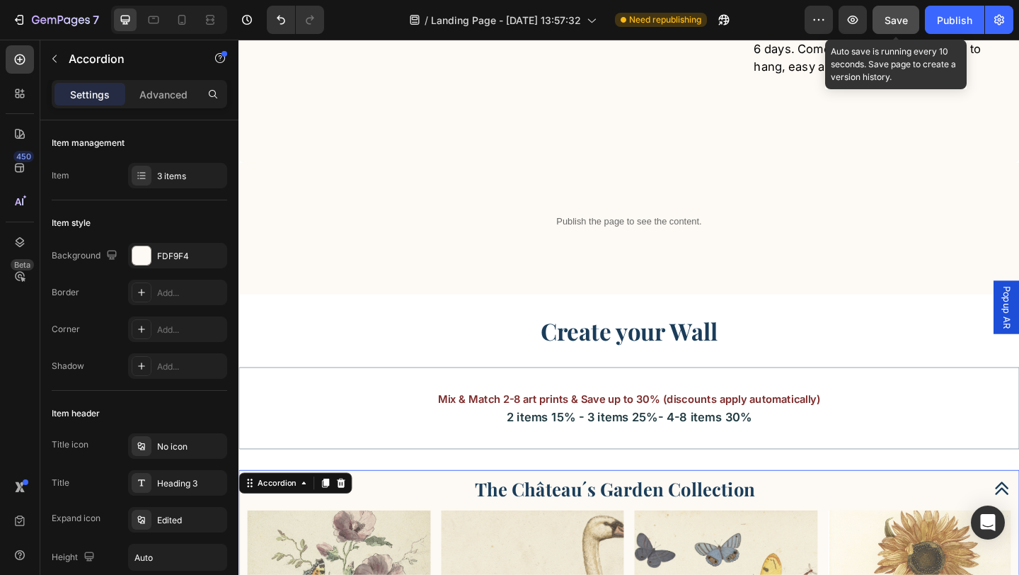
click at [891, 16] on span "Save" at bounding box center [896, 20] width 23 height 12
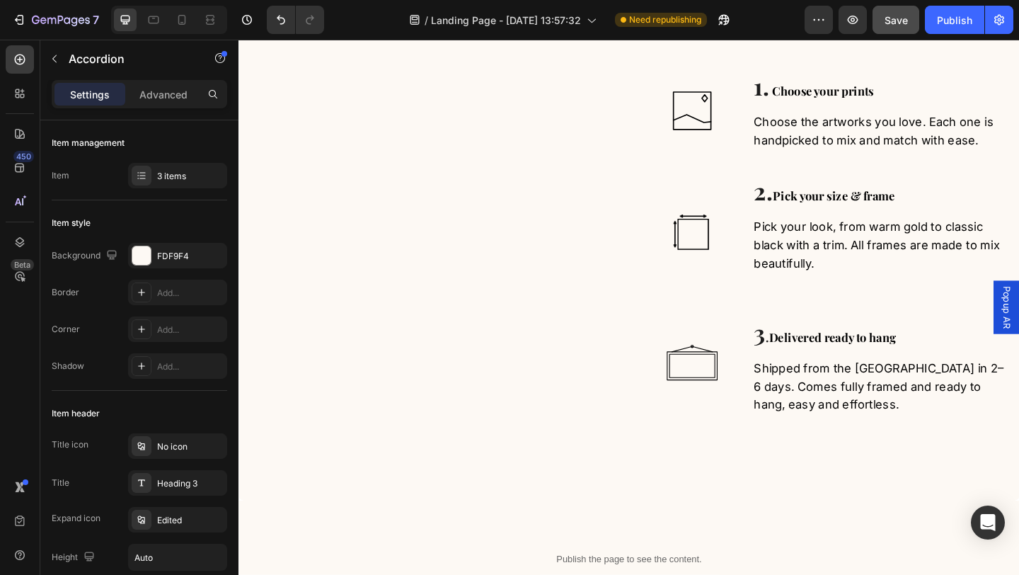
scroll to position [1071, 0]
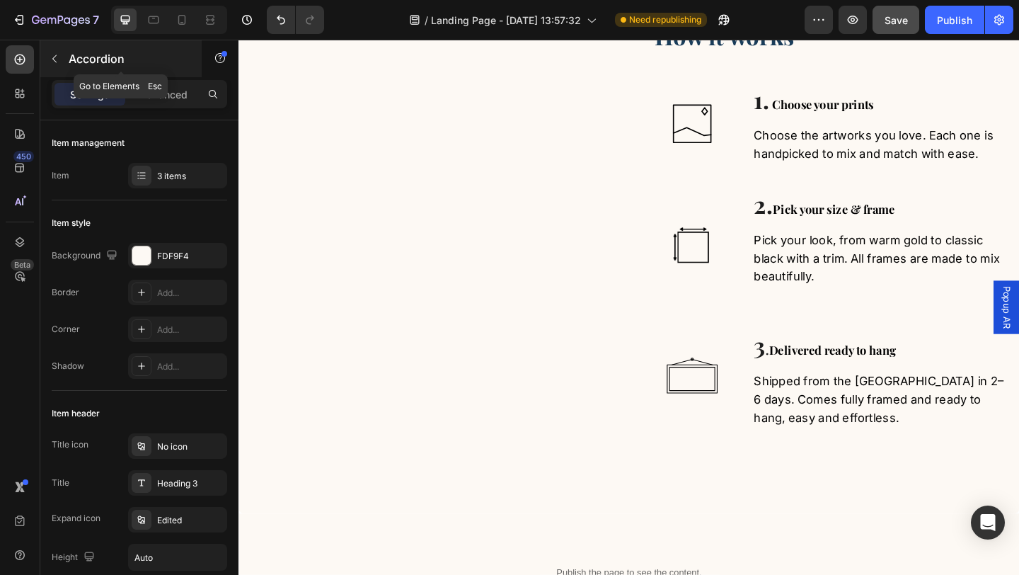
click at [57, 57] on icon "button" at bounding box center [54, 58] width 11 height 11
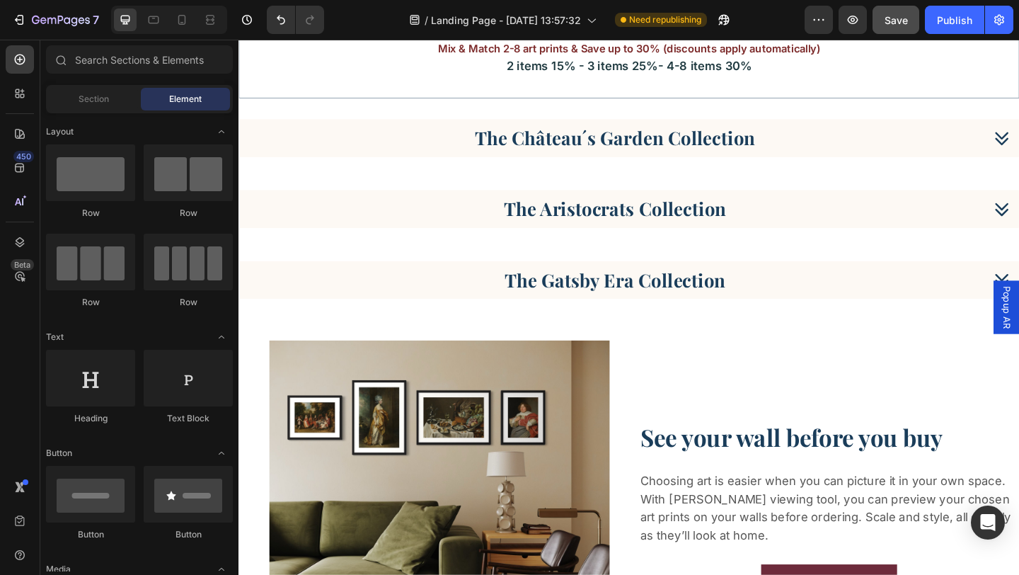
scroll to position [1893, 0]
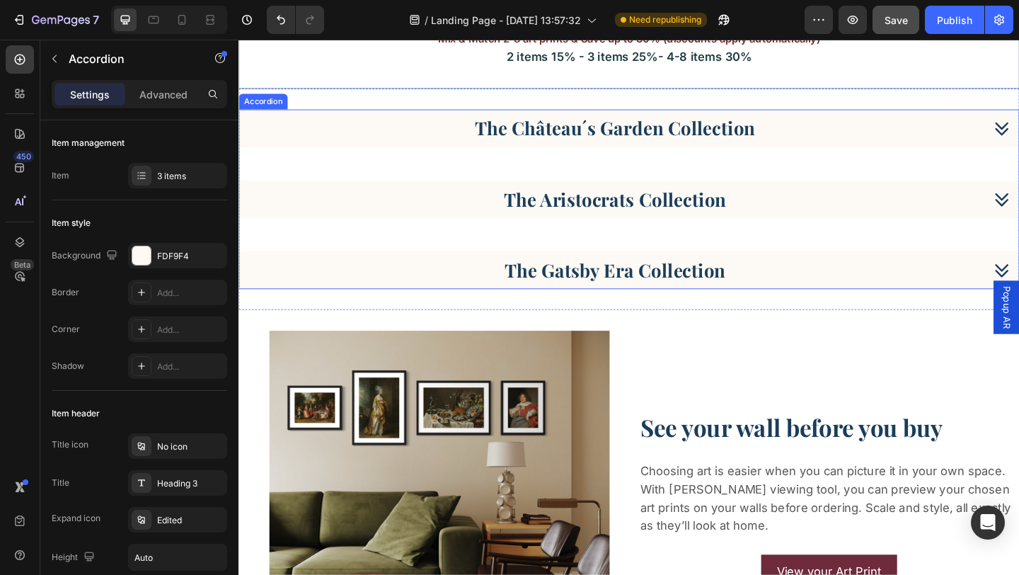
click at [475, 139] on div "The Château´s Garden Collection" at bounding box center [648, 136] width 800 height 30
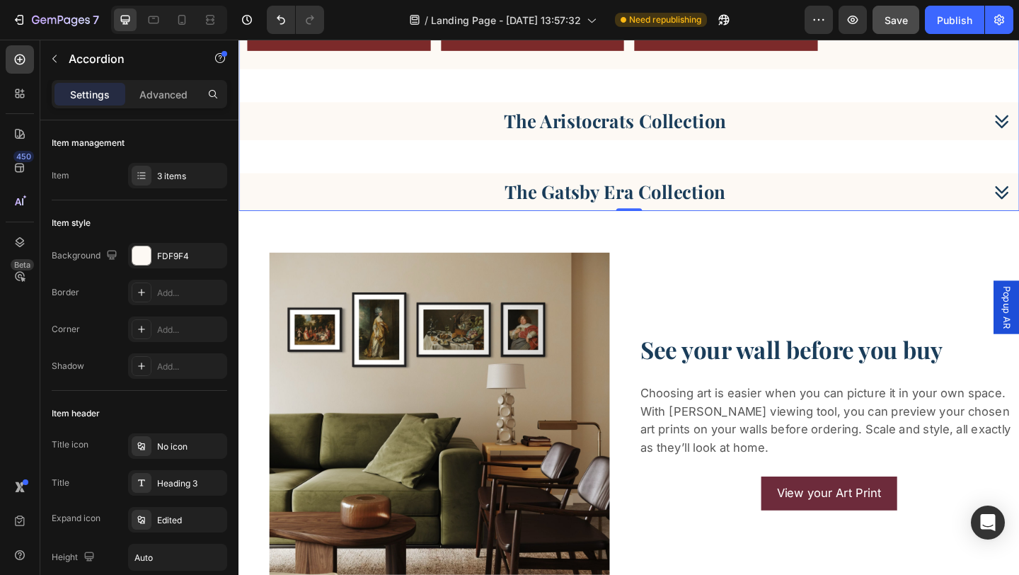
scroll to position [3036, 0]
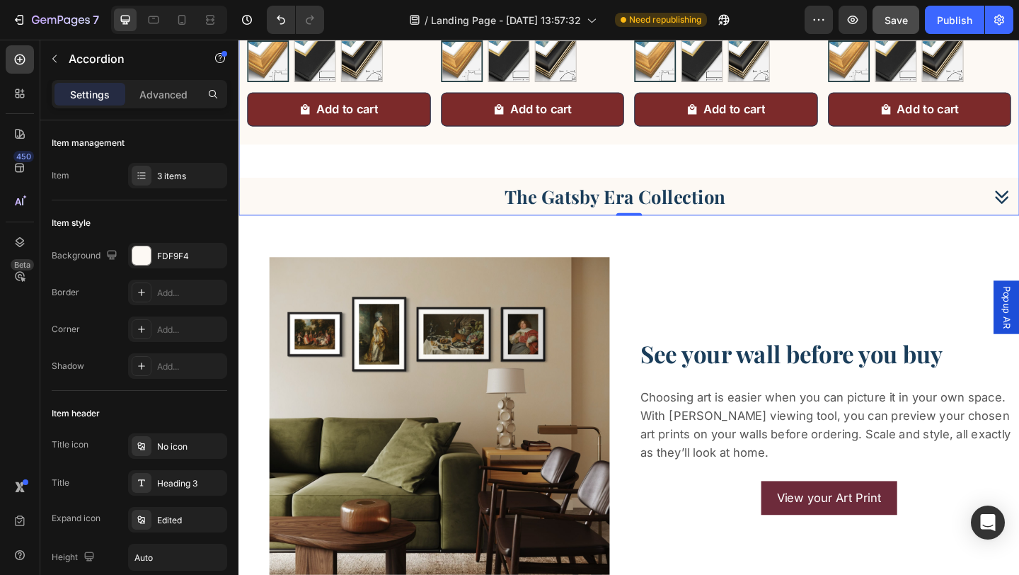
scroll to position [4099, 0]
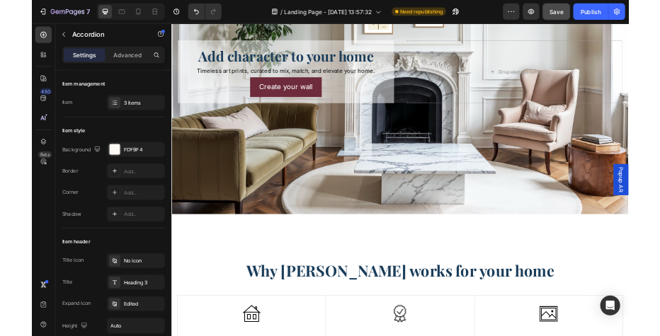
scroll to position [0, 0]
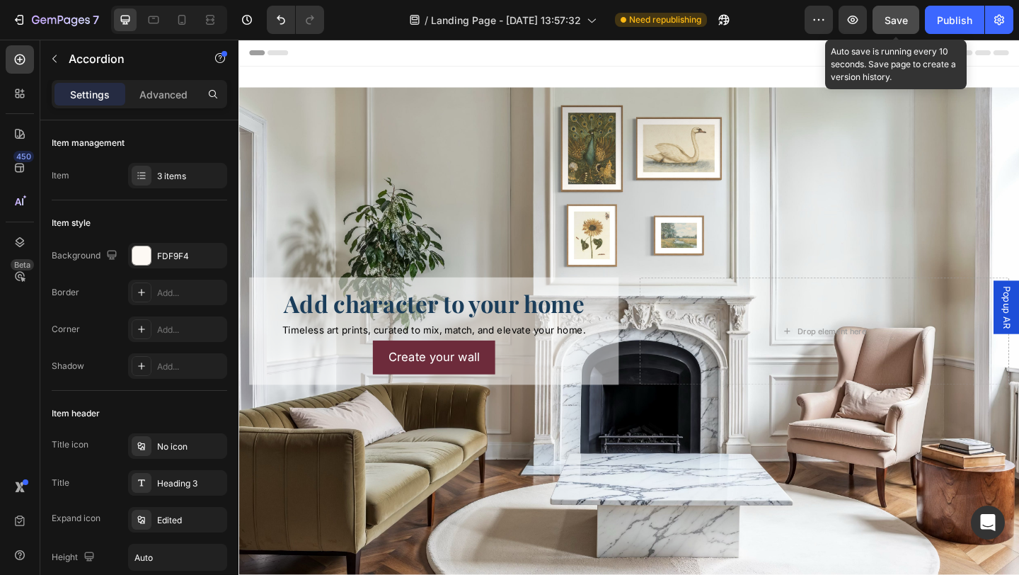
click at [893, 24] on span "Save" at bounding box center [896, 20] width 23 height 12
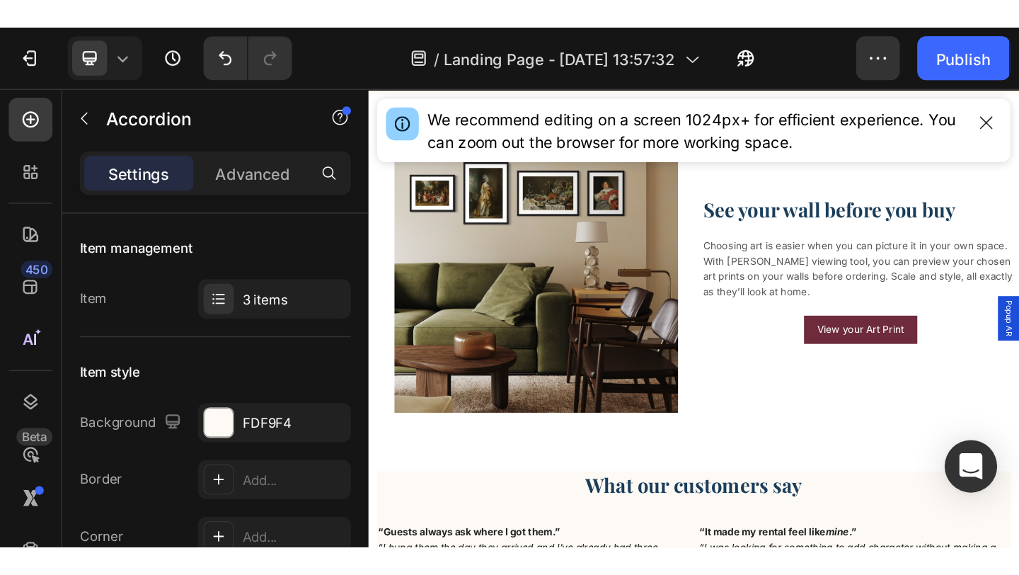
scroll to position [2161, 0]
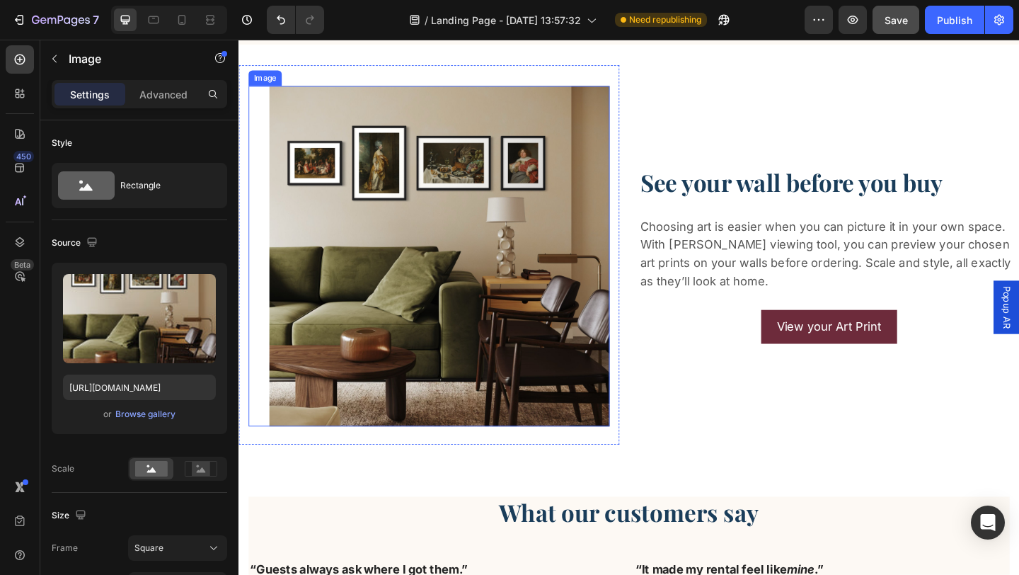
click at [499, 299] on img at bounding box center [457, 275] width 370 height 370
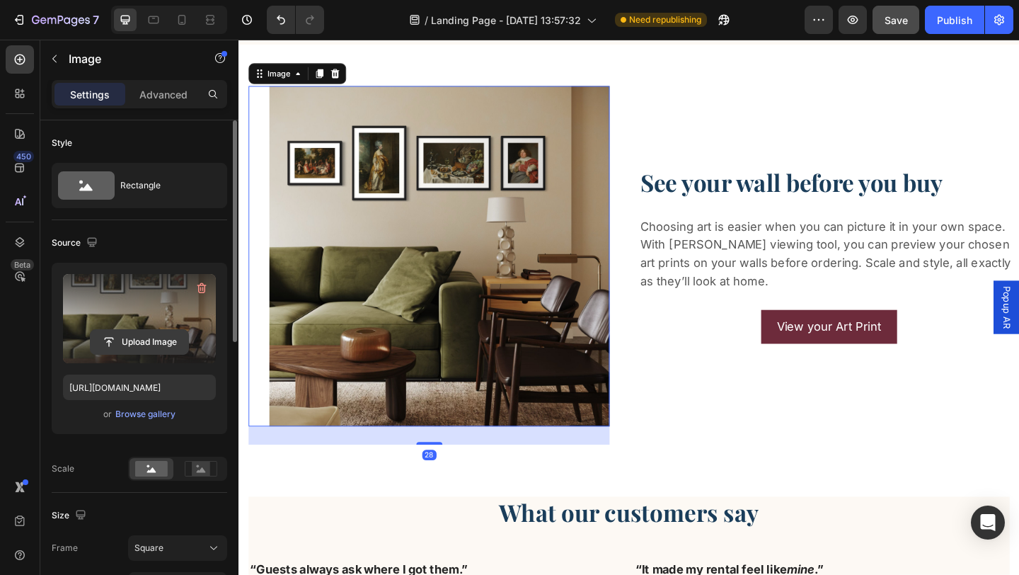
click at [143, 341] on input "file" at bounding box center [140, 342] width 98 height 24
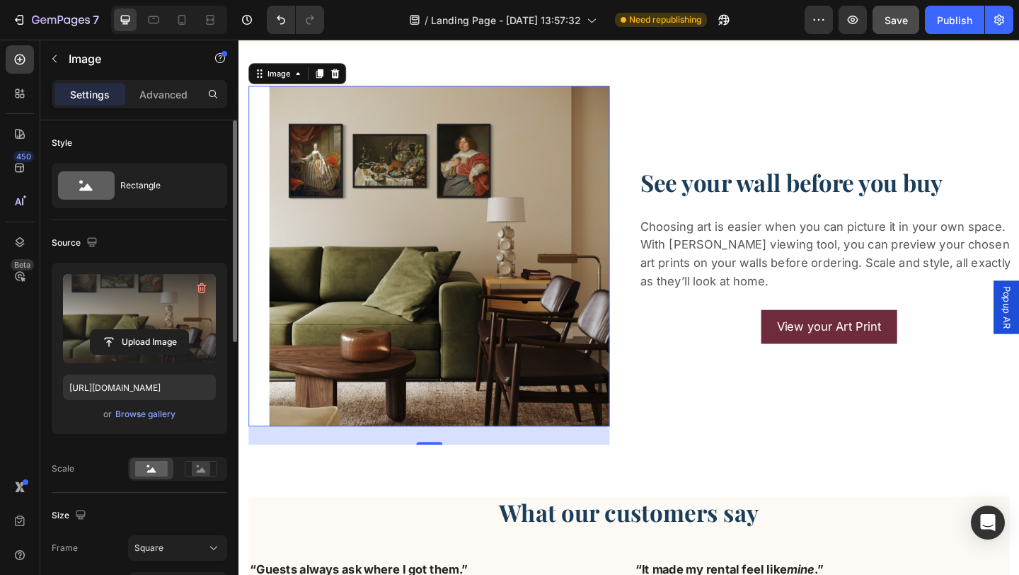
click at [374, 250] on img at bounding box center [457, 275] width 370 height 370
click at [155, 340] on input "file" at bounding box center [140, 342] width 98 height 24
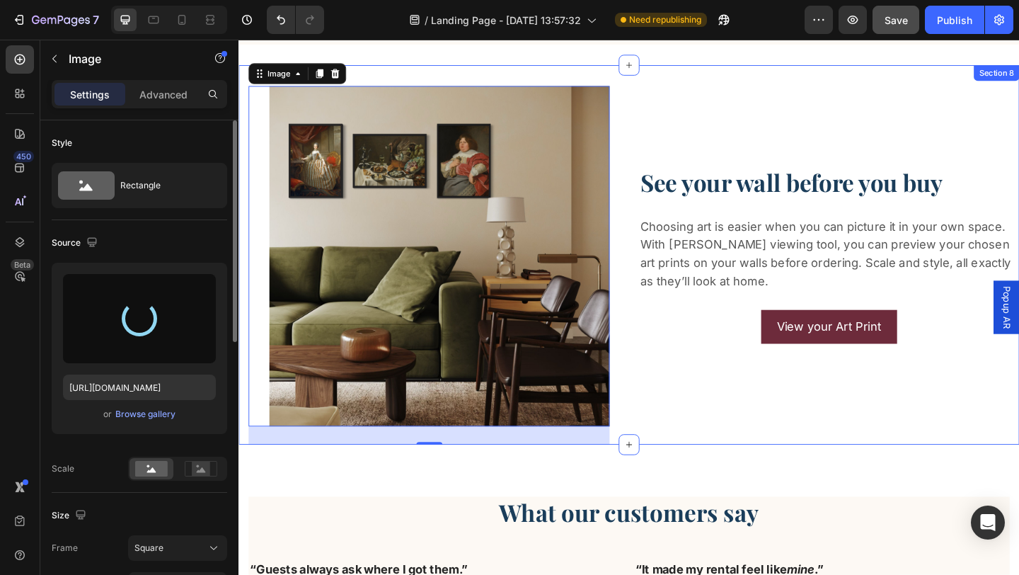
type input "[URL][DOMAIN_NAME]"
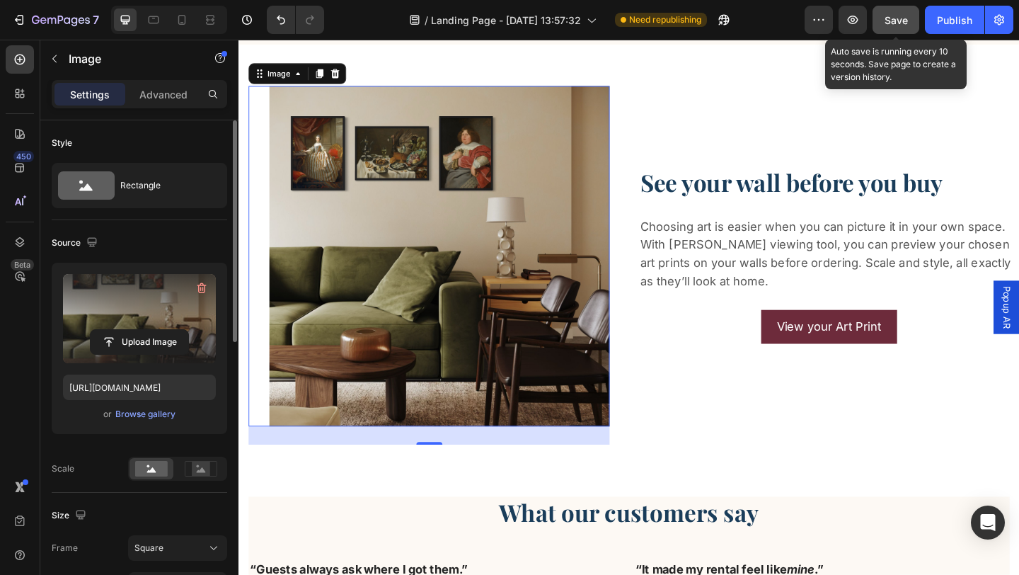
click at [895, 22] on span "Save" at bounding box center [896, 20] width 23 height 12
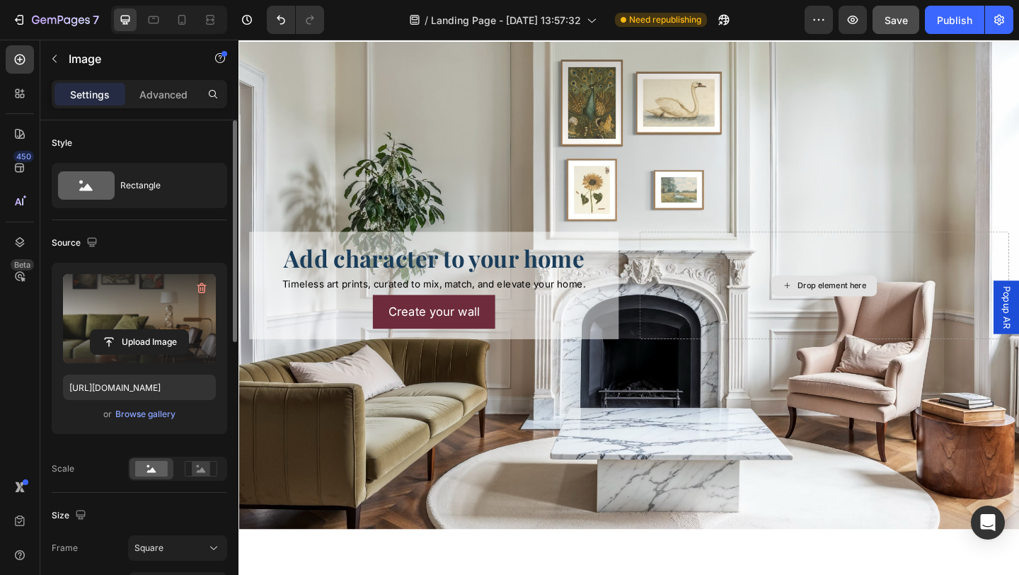
scroll to position [0, 0]
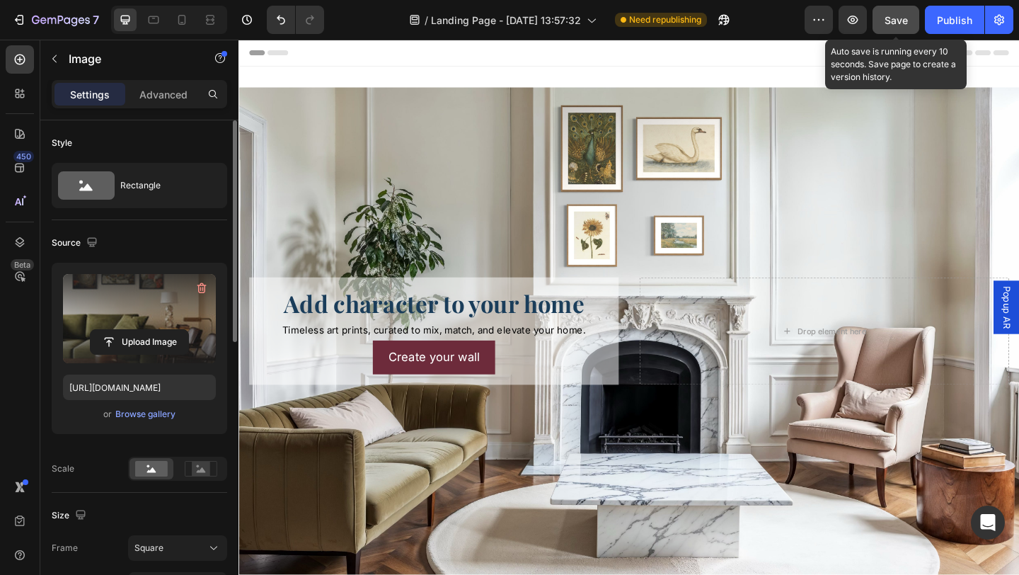
click at [890, 22] on span "Save" at bounding box center [896, 20] width 23 height 12
